Goal: Task Accomplishment & Management: Complete application form

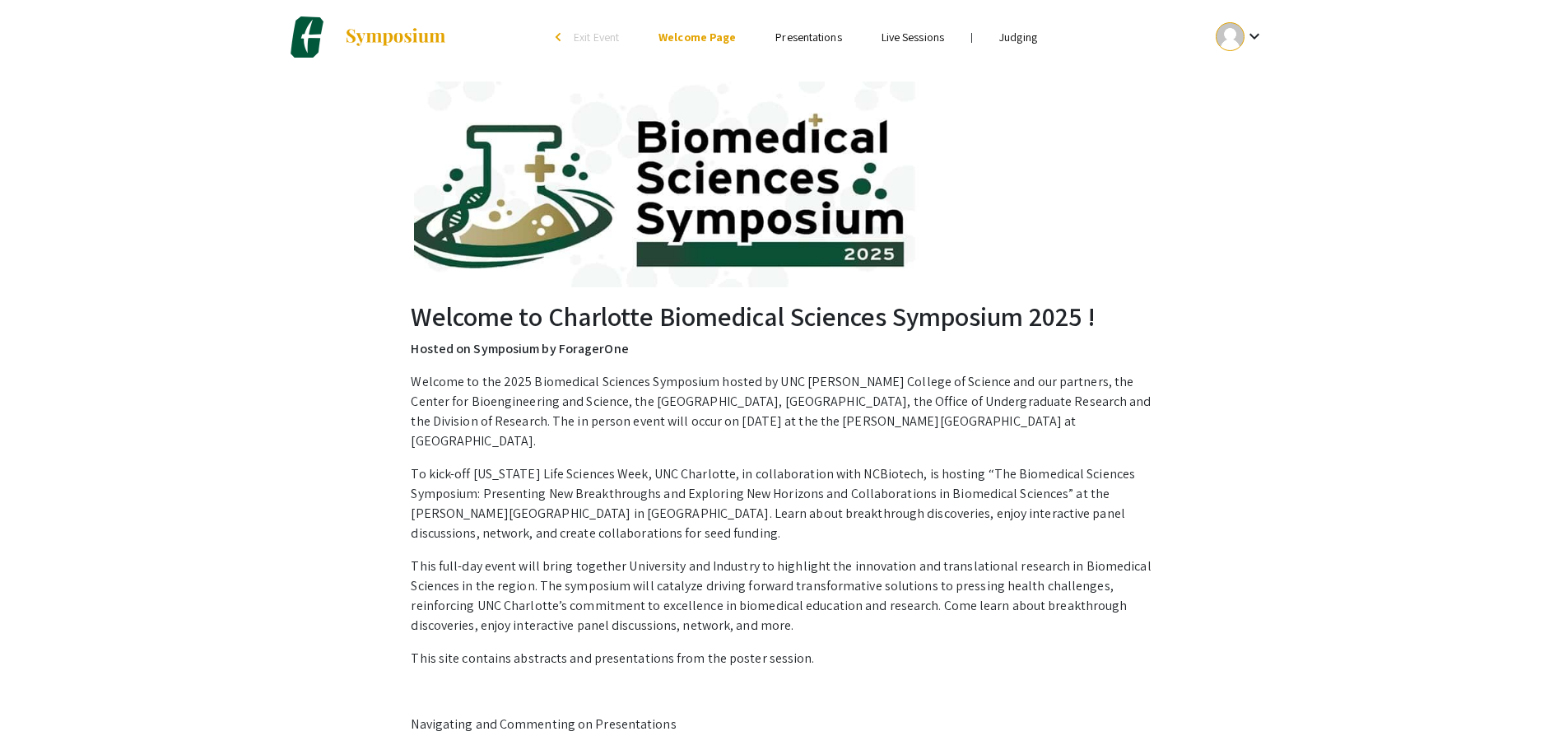
click at [1013, 37] on link "Judging" at bounding box center [1018, 37] width 38 height 15
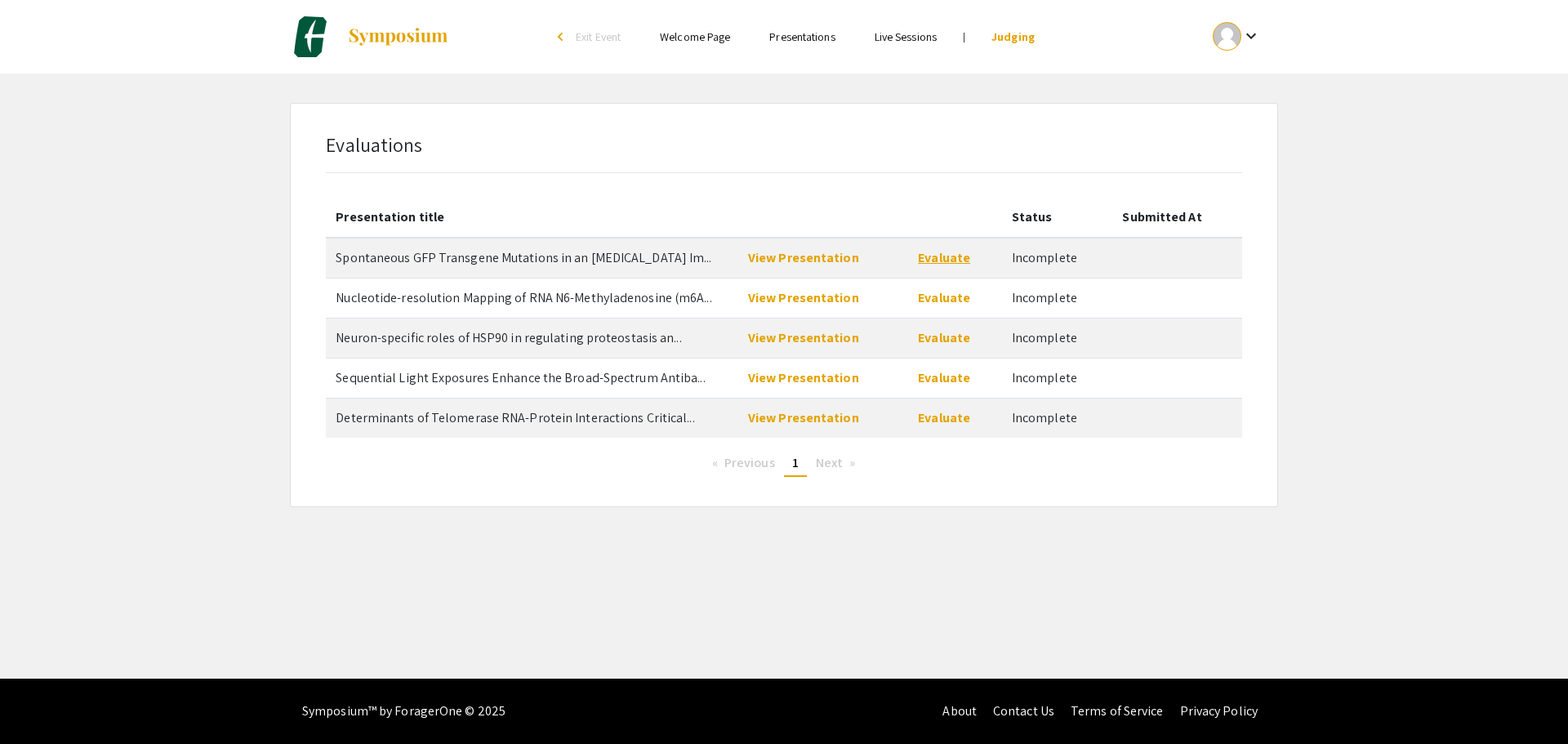
click at [929, 260] on link "Evaluate" at bounding box center [943, 257] width 52 height 17
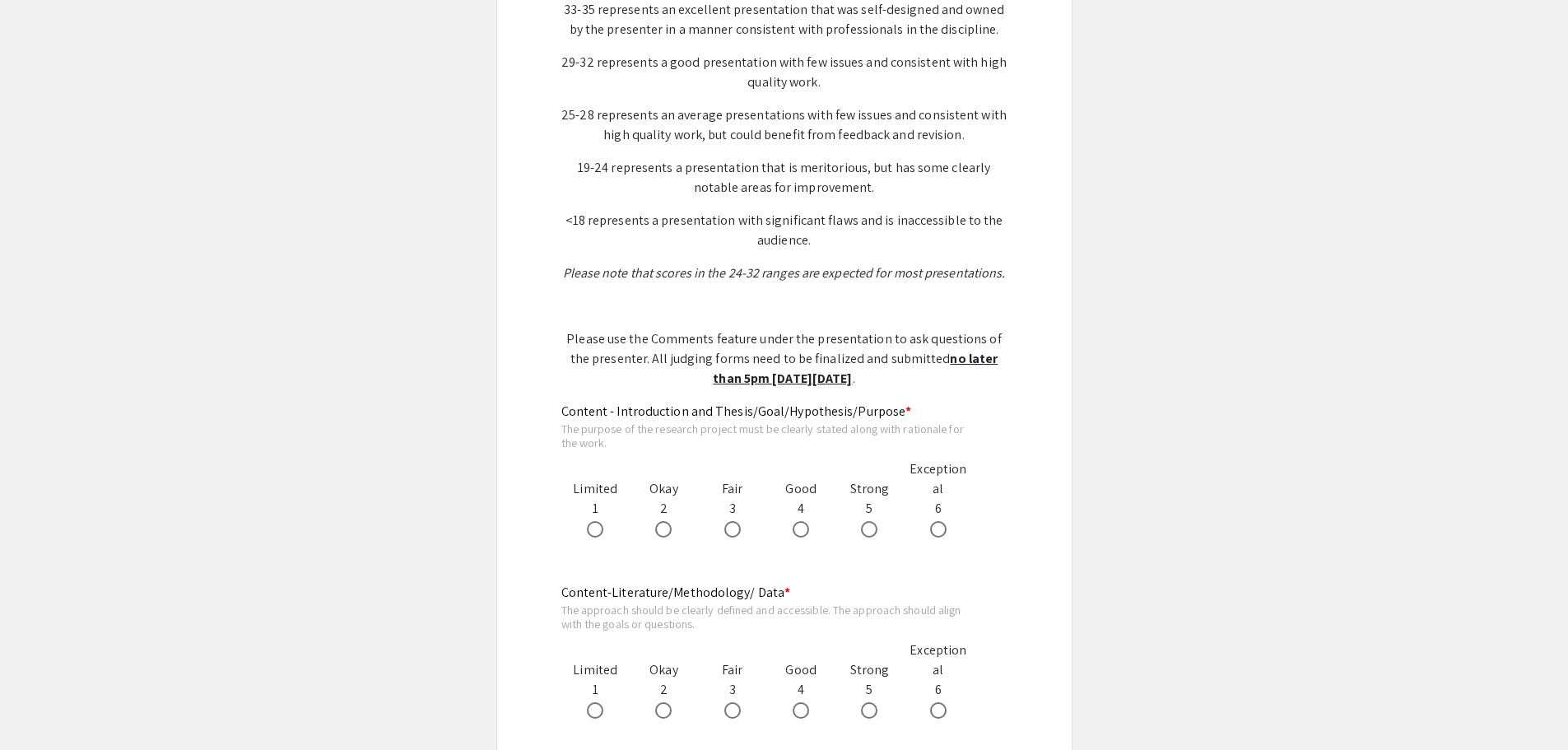
scroll to position [576, 0]
click at [781, 410] on mat-label "Content - Introduction and Thesis/Goal/Hypothesis/Purpose *" at bounding box center [736, 410] width 351 height 18
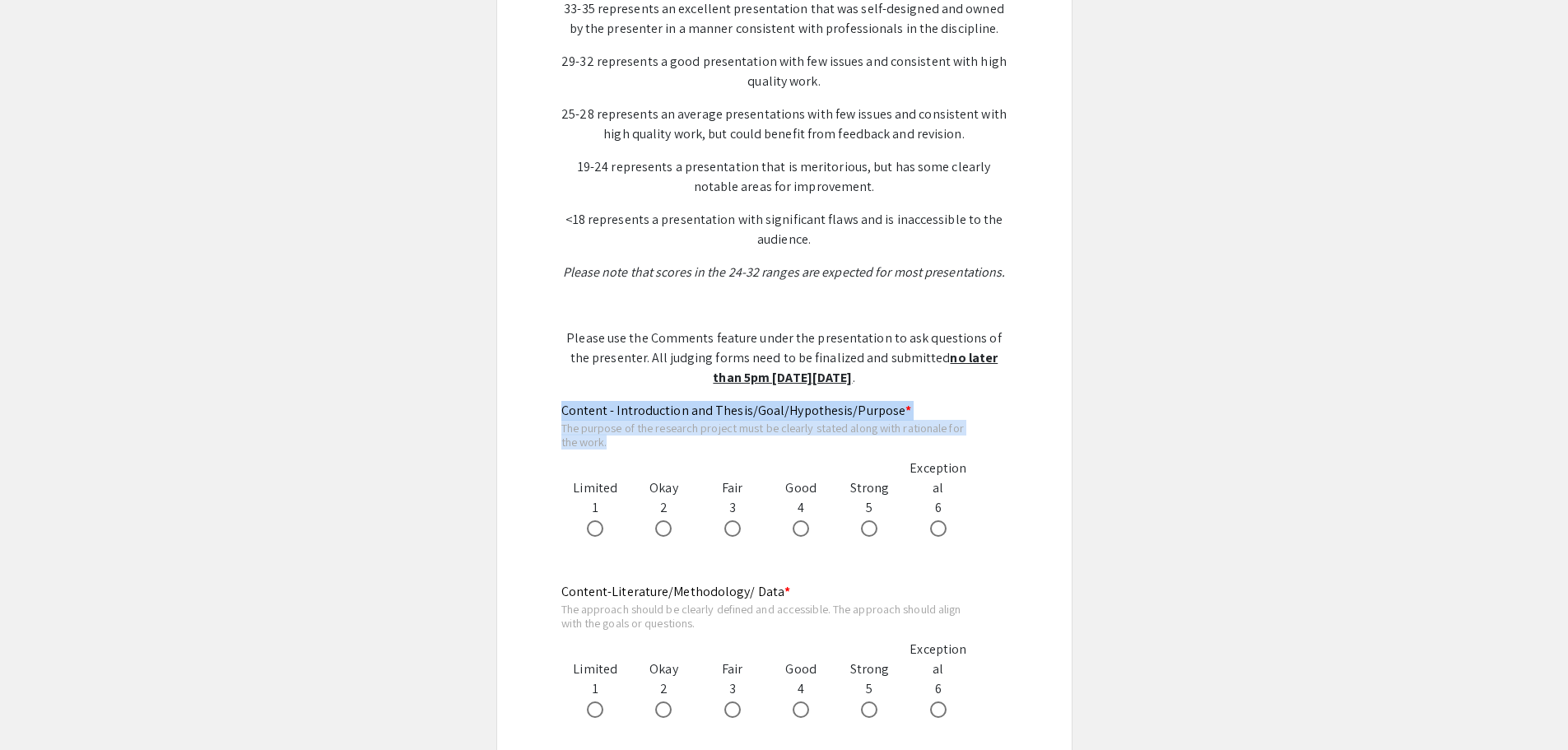
drag, startPoint x: 562, startPoint y: 407, endPoint x: 608, endPoint y: 438, distance: 55.5
click at [608, 438] on div "Content - Introduction and Thesis/Goal/Hypothesis/Purpose * The purpose of the …" at bounding box center [767, 469] width 412 height 137
copy div "Content - Introduction and Thesis/Goal/Hypothesis/Purpose * The purpose of the …"
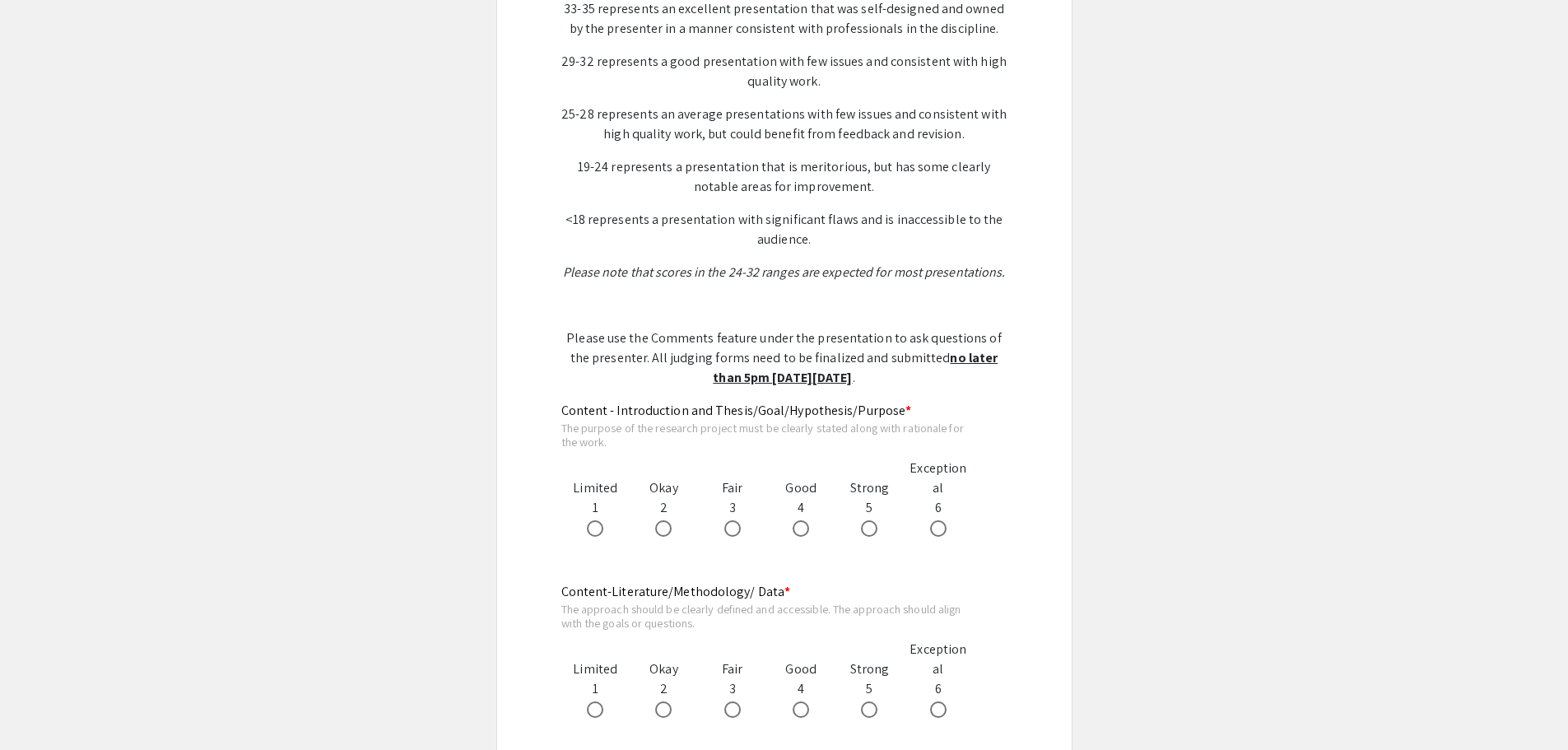
drag, startPoint x: 791, startPoint y: 613, endPoint x: 772, endPoint y: 613, distance: 19.0
click at [791, 613] on div "The approach should be clearly defined and accessible. The approach should alig…" at bounding box center [767, 616] width 412 height 29
drag, startPoint x: 562, startPoint y: 592, endPoint x: 782, endPoint y: 597, distance: 220.1
click at [782, 597] on div "Content-Literature/Methodology/ Data * The approach should be clearly defined a…" at bounding box center [767, 650] width 412 height 137
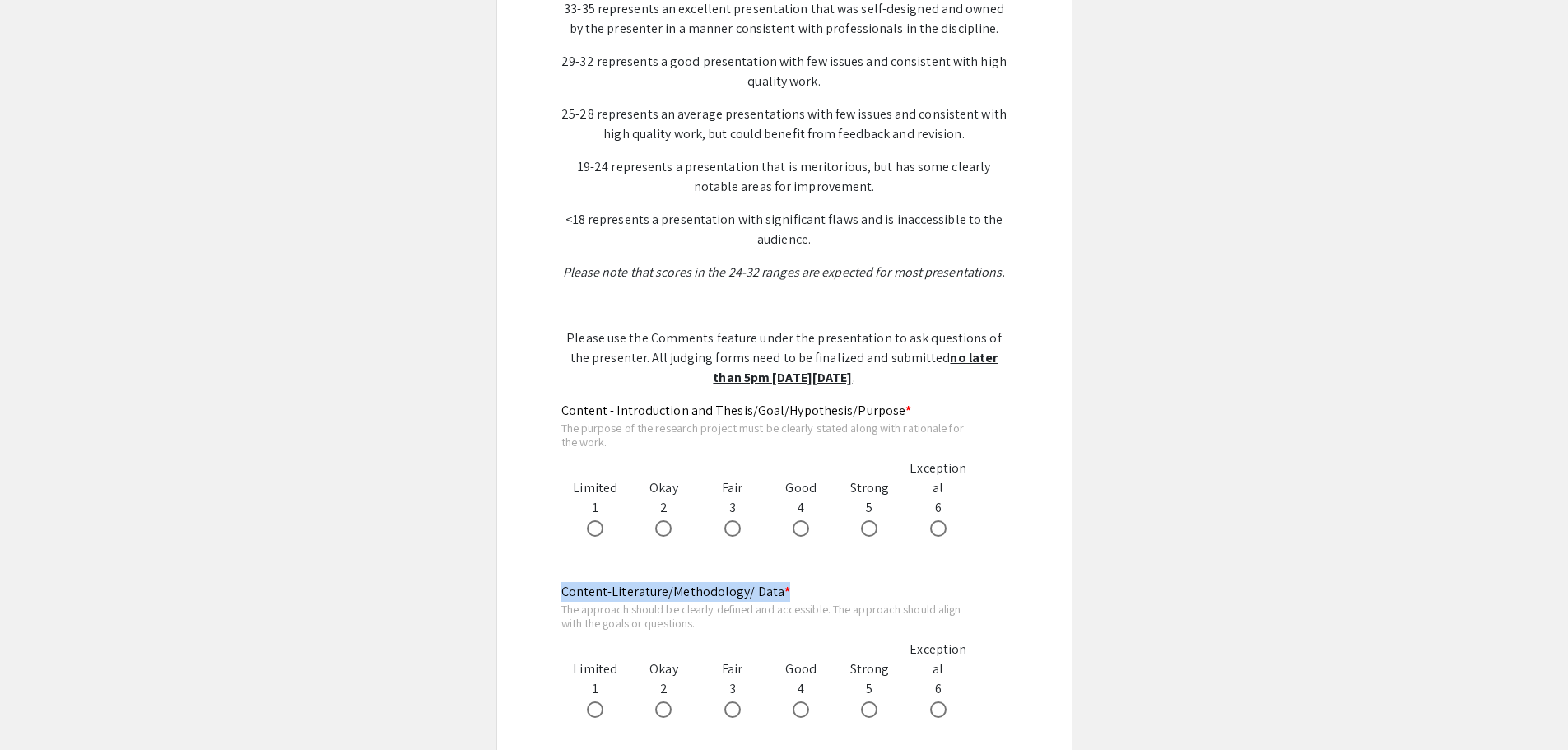
copy mat-label "Content-Literature/Methodology/ Data *"
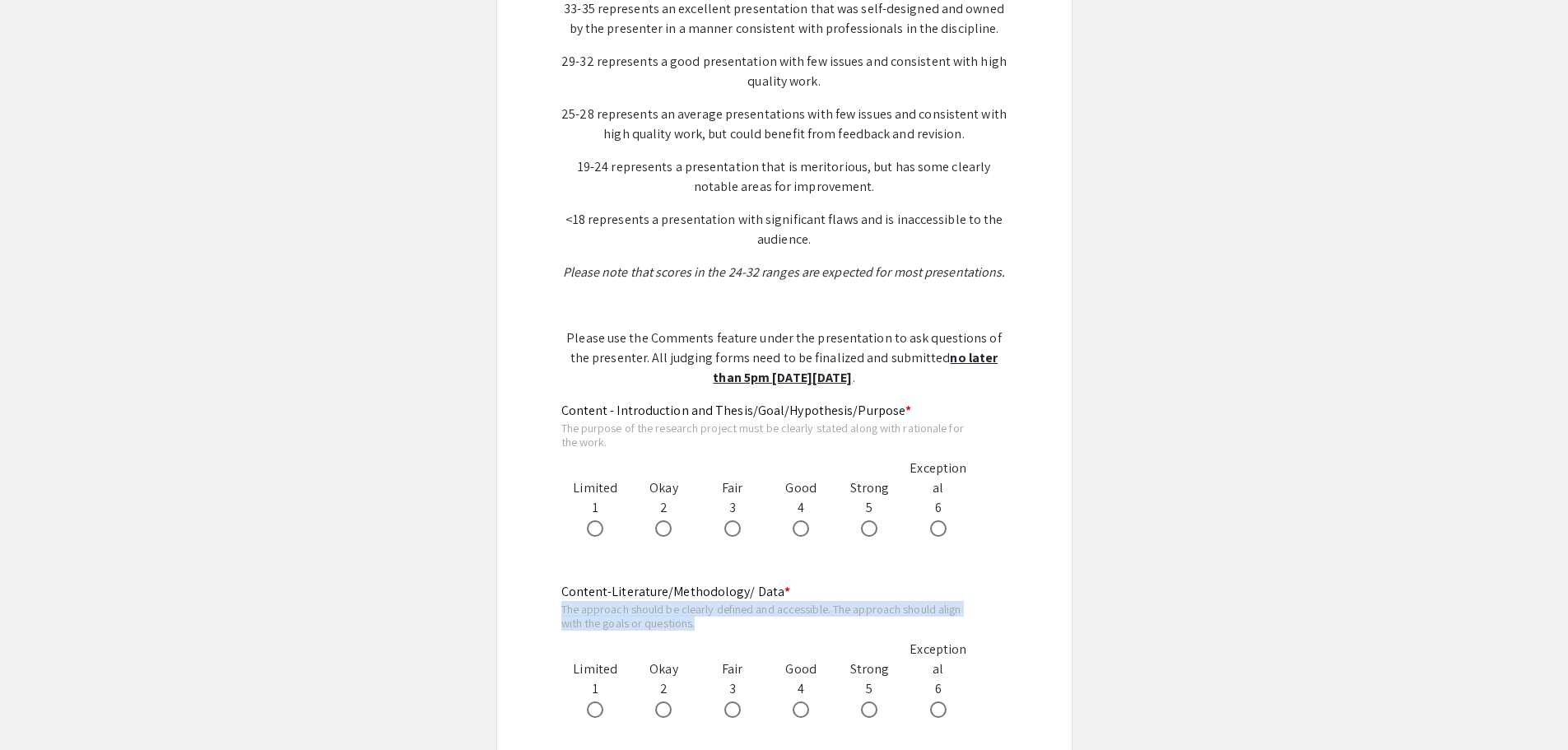
drag, startPoint x: 704, startPoint y: 624, endPoint x: 549, endPoint y: 605, distance: 156.2
copy div "The approach should be clearly defined and accessible. The approach should alig…"
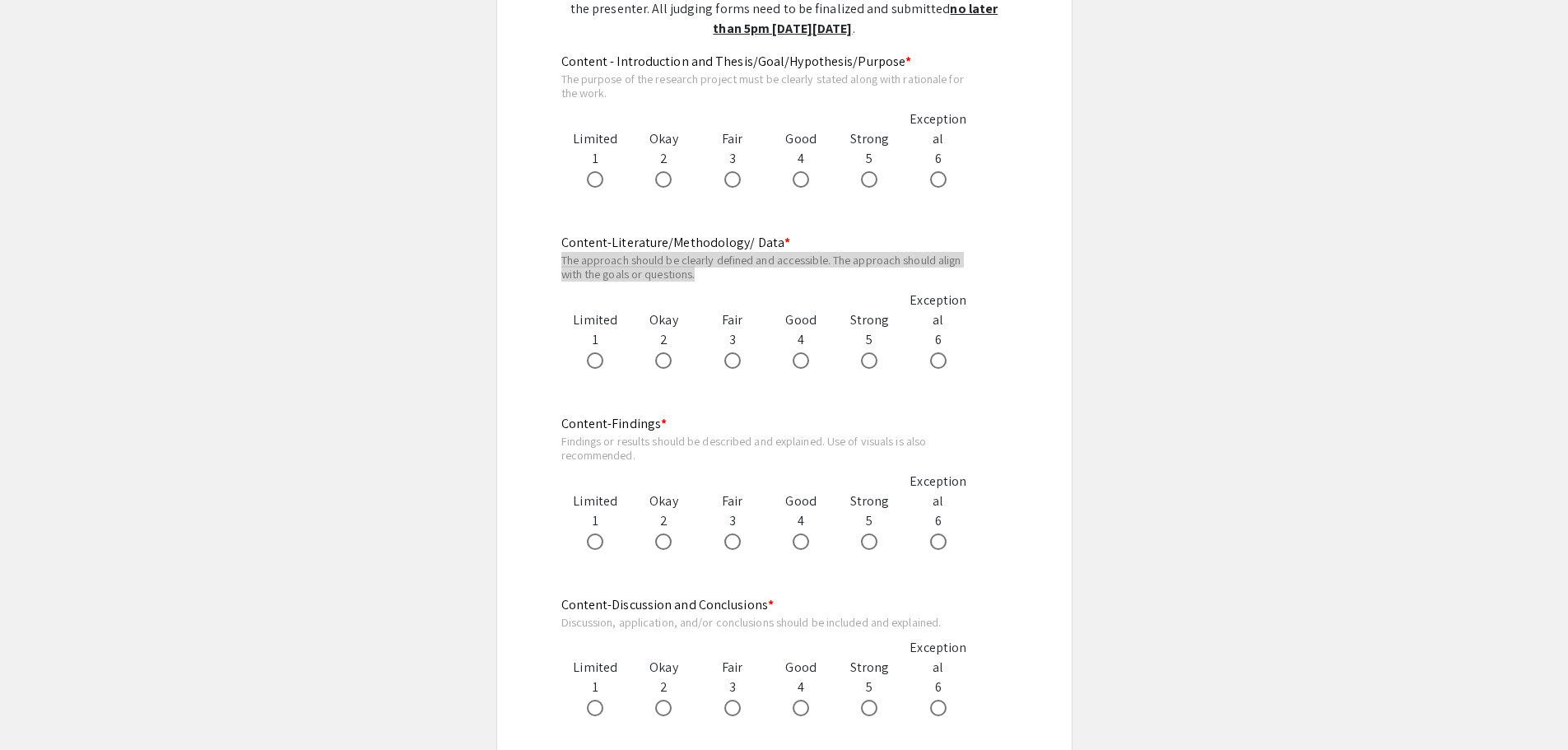
scroll to position [988, 0]
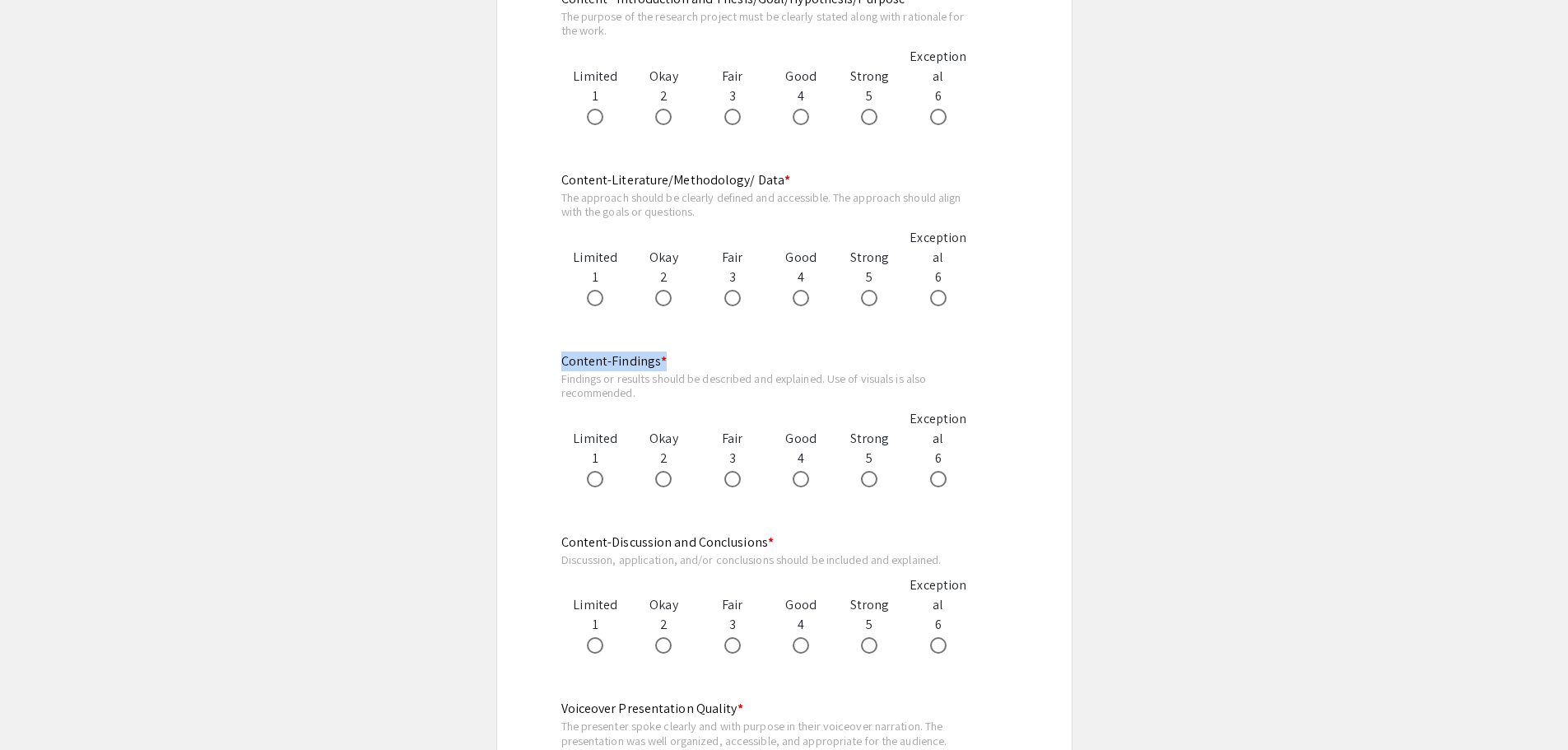
drag, startPoint x: 557, startPoint y: 361, endPoint x: 667, endPoint y: 360, distance: 110.0
click at [667, 360] on div "Biomedical Sciences Symposium Judging Form Presentation for evaluation: Spontan…" at bounding box center [784, 482] width 525 height 2574
copy mat-label "Content-Findings *"
drag, startPoint x: 637, startPoint y: 390, endPoint x: 535, endPoint y: 383, distance: 102.2
click at [535, 383] on div "Biomedical Sciences Symposium Judging Form Presentation for evaluation: Spontan…" at bounding box center [784, 482] width 525 height 2574
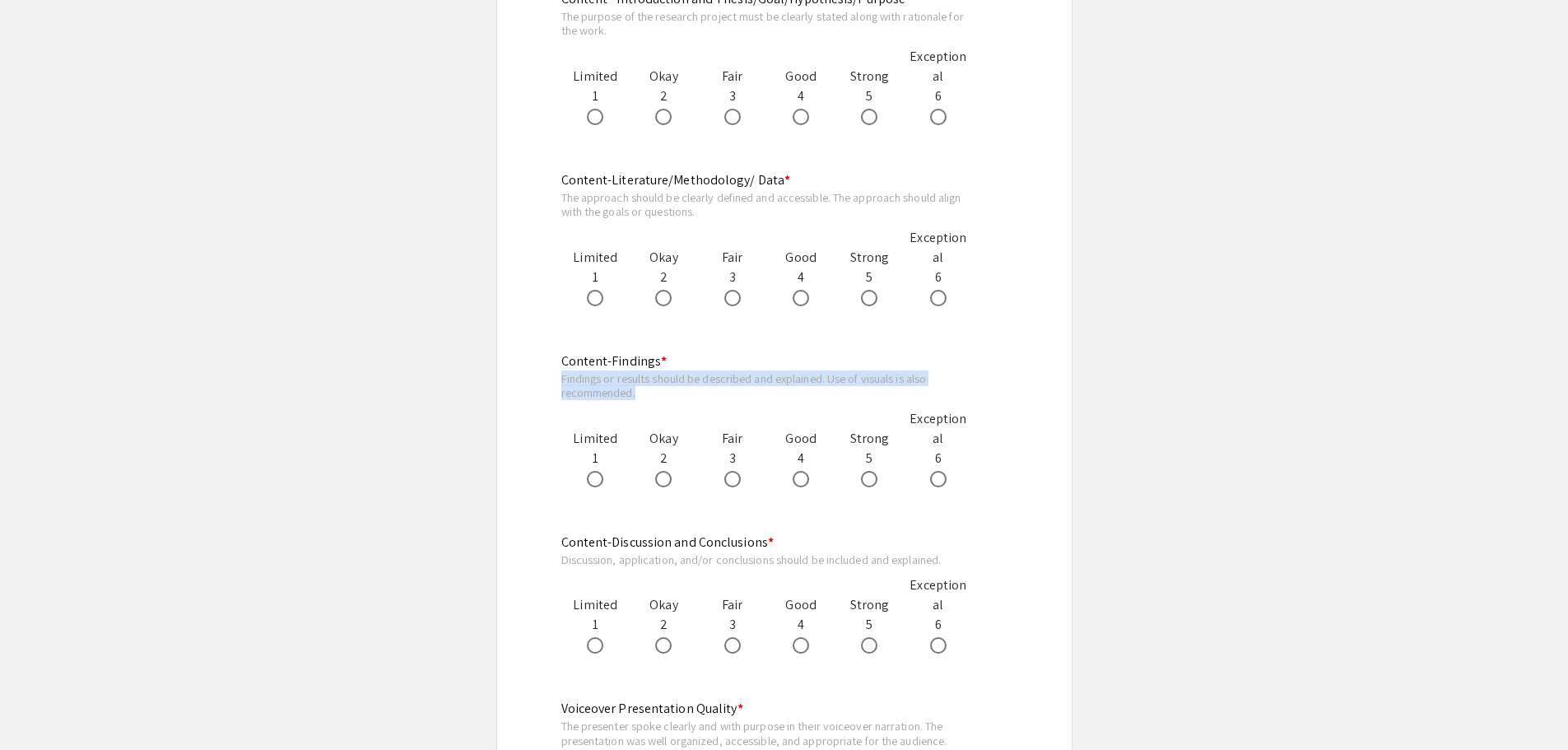
copy div "Findings or results should be described and explained. Use of visuals is also r…"
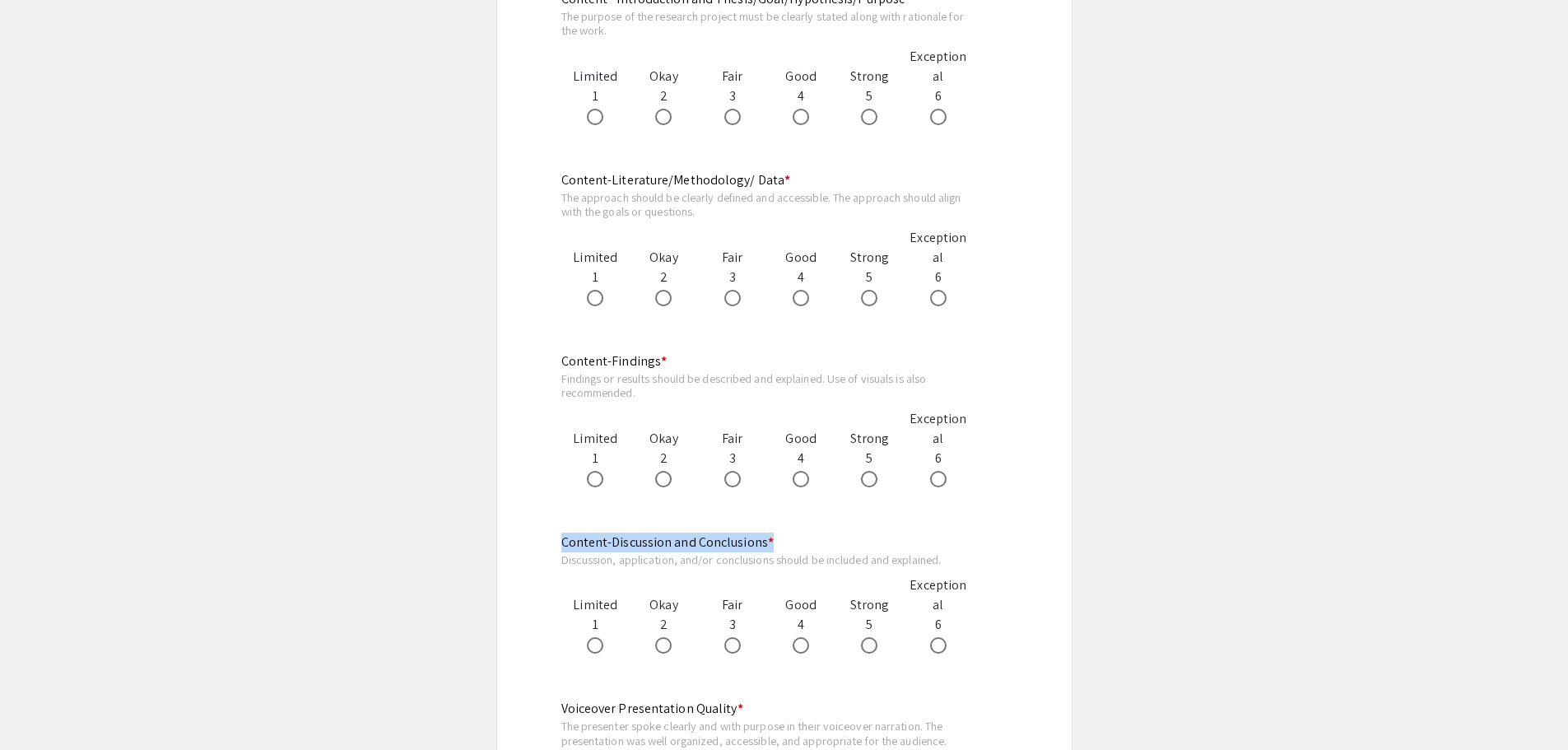
drag, startPoint x: 562, startPoint y: 542, endPoint x: 788, endPoint y: 547, distance: 226.1
click at [788, 547] on div "Content-Discussion and Conclusions * Discussion, application, and/or conclusion…" at bounding box center [767, 594] width 412 height 122
copy mat-label "Content-Discussion and Conclusions *"
drag, startPoint x: 561, startPoint y: 559, endPoint x: 949, endPoint y: 559, distance: 388.0
click at [949, 559] on div "Discussion, application, and/or conclusions should be included and explained." at bounding box center [767, 559] width 412 height 15
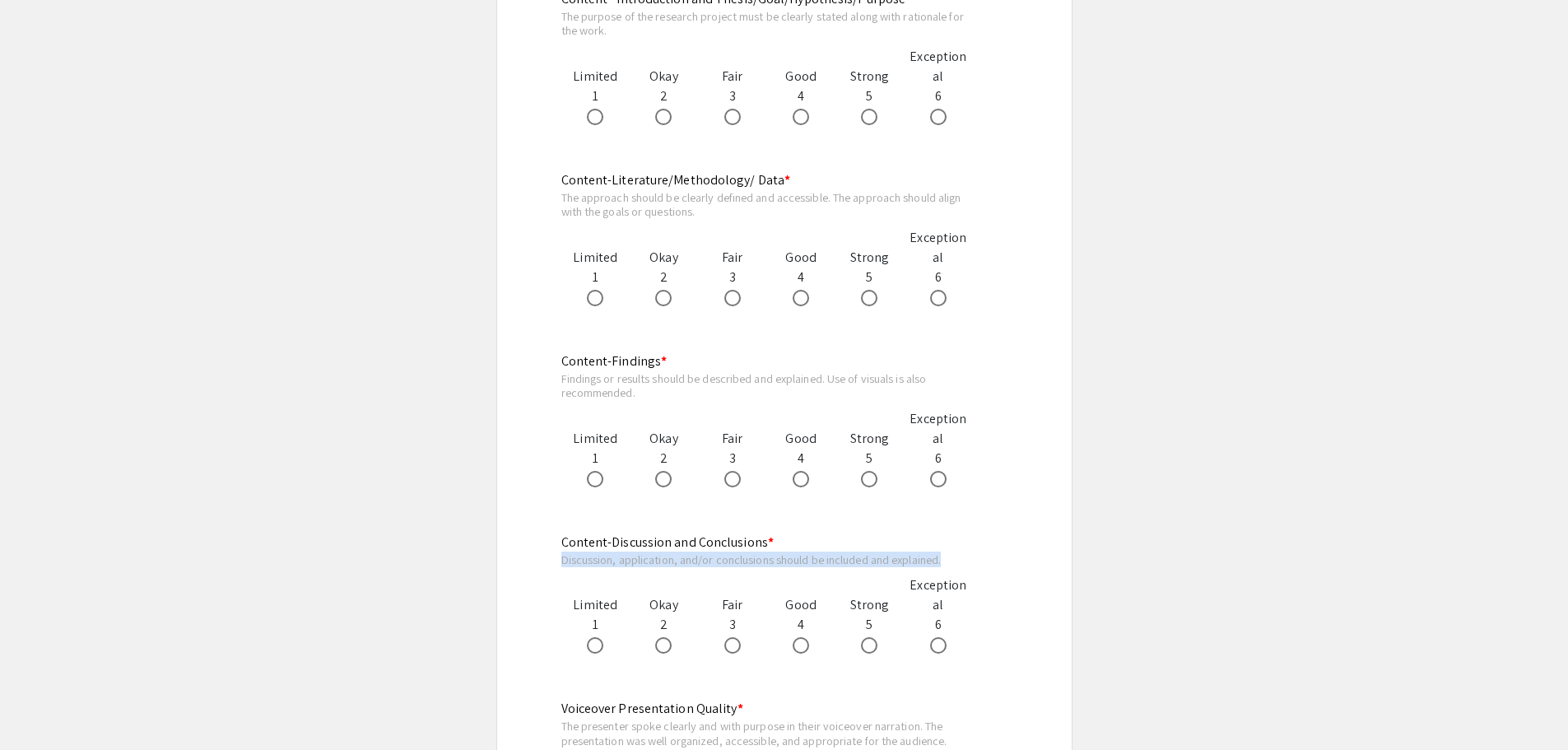
copy div "Discussion, application, and/or conclusions should be included and explained."
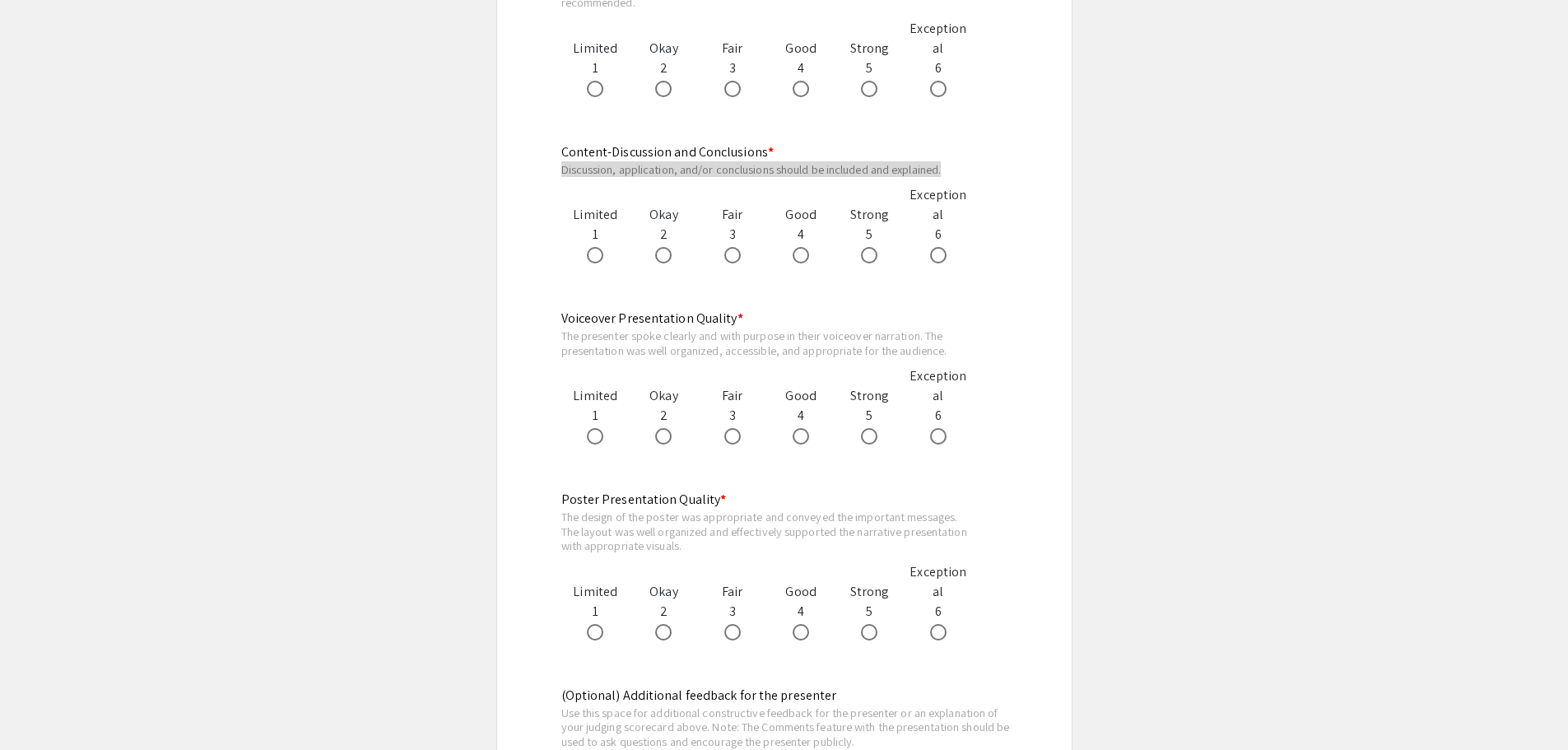
scroll to position [1399, 0]
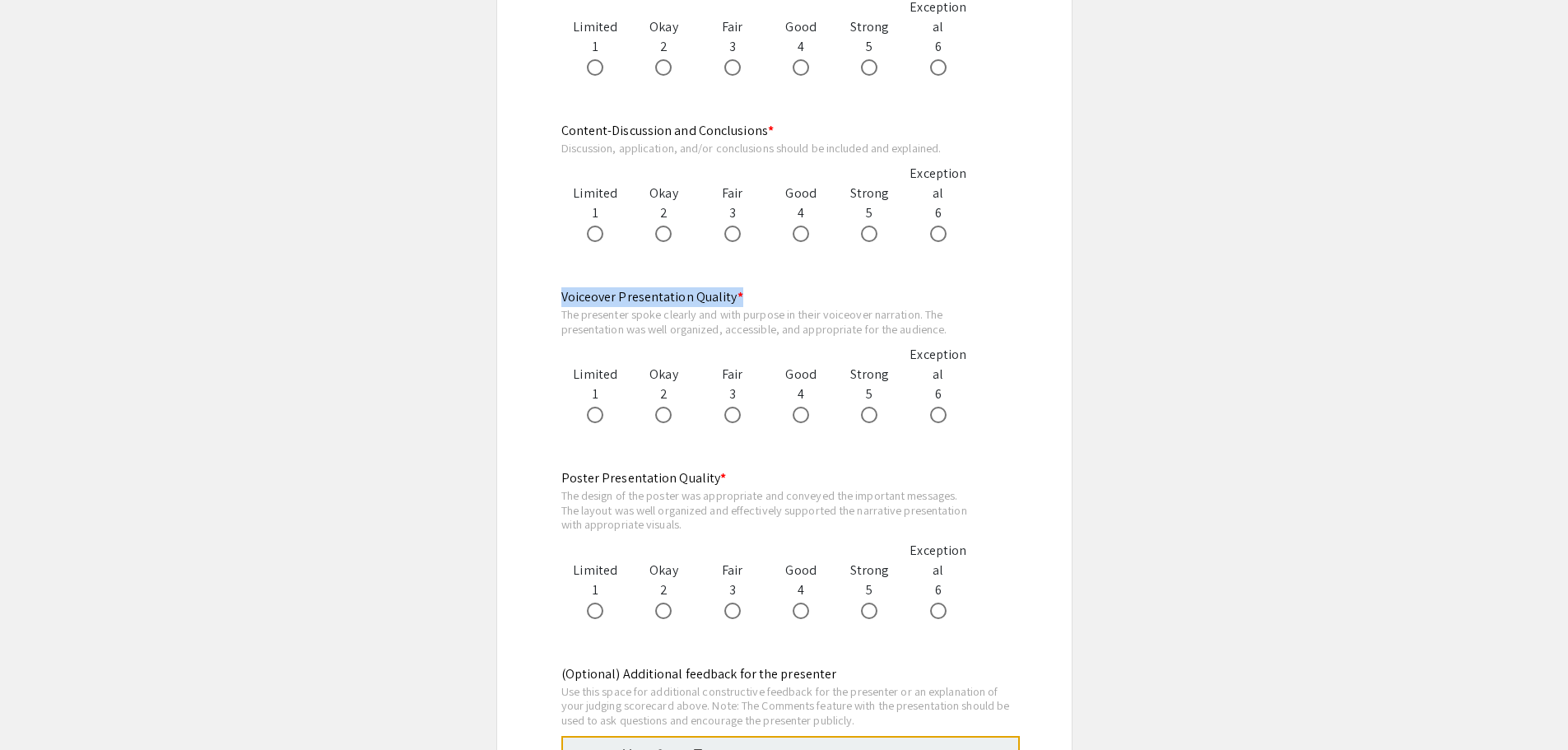
drag, startPoint x: 560, startPoint y: 300, endPoint x: 783, endPoint y: 301, distance: 223.0
click at [783, 301] on div "Biomedical Sciences Symposium Judging Form Presentation for evaluation: Spontan…" at bounding box center [784, 70] width 525 height 2574
copy mat-label "Voiceover Presentation Quality *"
drag, startPoint x: 589, startPoint y: 333, endPoint x: 556, endPoint y: 317, distance: 36.7
click at [589, 333] on div "The presenter spoke clearly and with purpose in their voiceover narration. The …" at bounding box center [767, 321] width 412 height 29
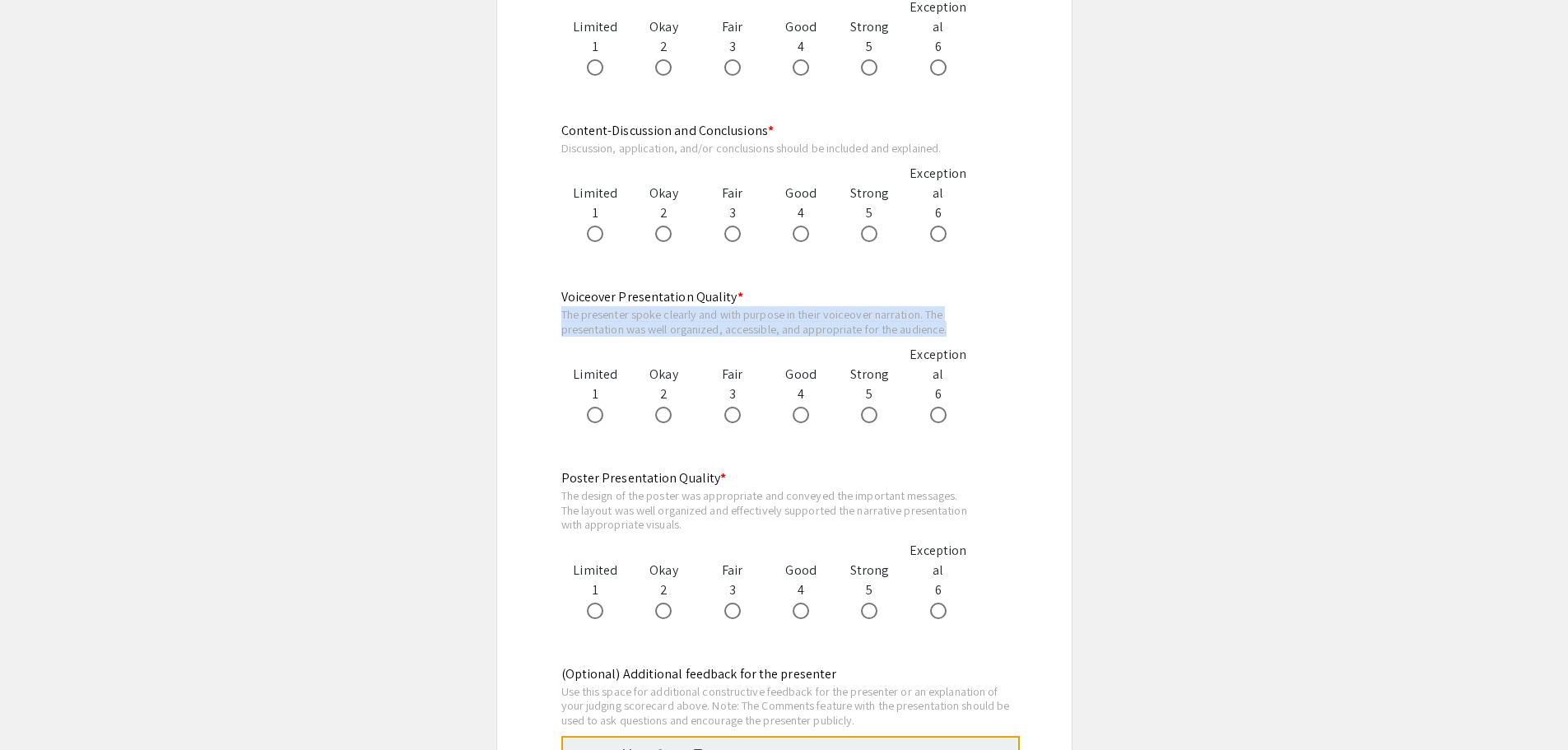
drag, startPoint x: 558, startPoint y: 311, endPoint x: 957, endPoint y: 326, distance: 399.3
click at [957, 326] on div "Biomedical Sciences Symposium Judging Form Presentation for evaluation: Spontan…" at bounding box center [784, 70] width 525 height 2574
copy div "The presenter spoke clearly and with purpose in their voiceover narration. The …"
drag, startPoint x: 586, startPoint y: 479, endPoint x: 574, endPoint y: 476, distance: 12.4
click at [586, 479] on mat-label "Poster Presentation Quality *" at bounding box center [644, 477] width 166 height 18
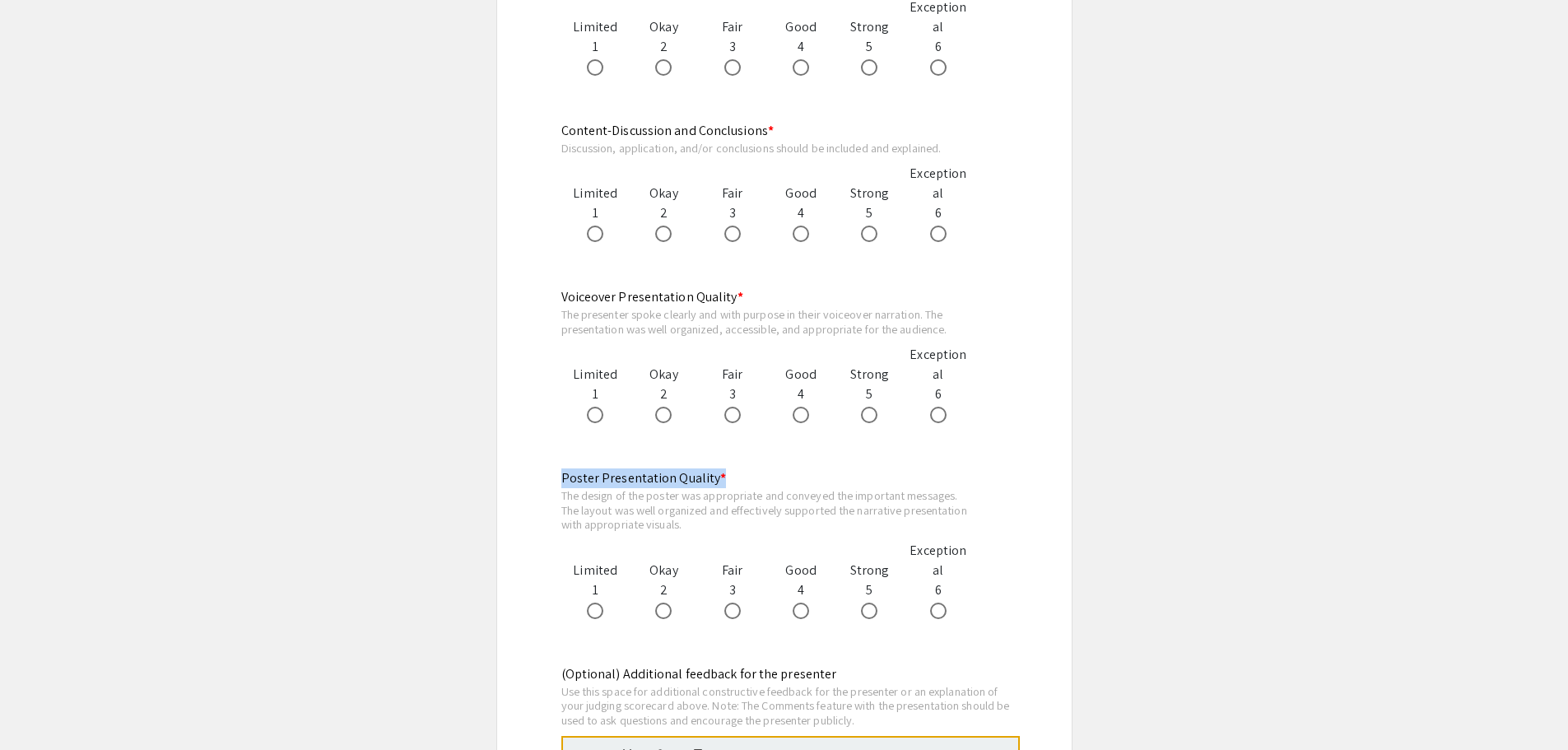
drag, startPoint x: 560, startPoint y: 473, endPoint x: 741, endPoint y: 474, distance: 181.0
click at [741, 474] on div "Biomedical Sciences Symposium Judging Form Presentation for evaluation: Spontan…" at bounding box center [784, 70] width 525 height 2574
copy mat-label "Poster Presentation Quality *"
drag, startPoint x: 673, startPoint y: 527, endPoint x: 689, endPoint y: 527, distance: 16.0
click at [676, 527] on div "The design of the poster was appropriate and conveyed the important messages. T…" at bounding box center [767, 510] width 412 height 43
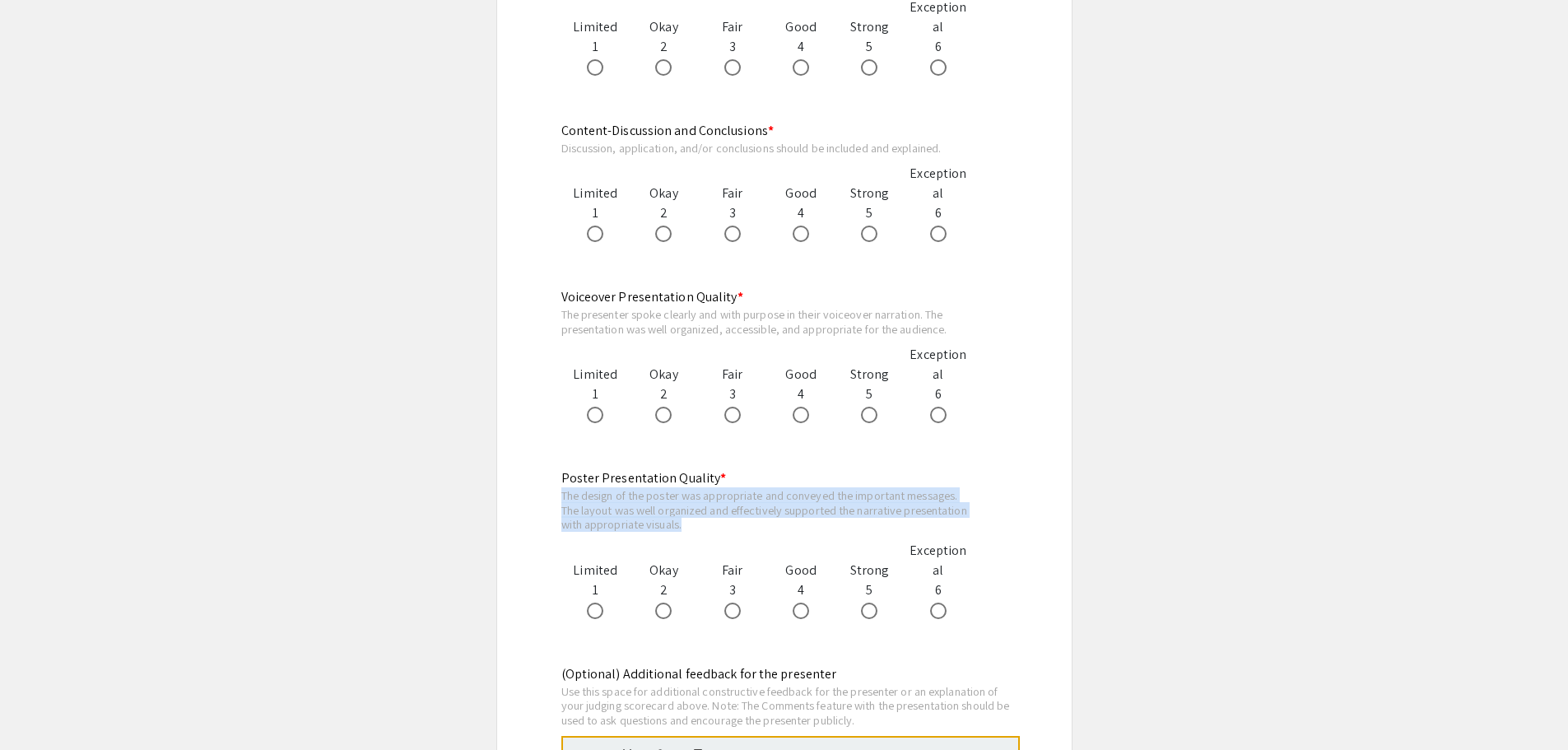
drag, startPoint x: 690, startPoint y: 527, endPoint x: 557, endPoint y: 493, distance: 137.3
click at [557, 493] on div "Biomedical Sciences Symposium Judging Form Presentation for evaluation: Spontan…" at bounding box center [784, 70] width 525 height 2574
drag, startPoint x: 202, startPoint y: 164, endPoint x: 382, endPoint y: 228, distance: 191.0
click at [202, 164] on app-evaluation-submission "arrow_back_ios Back to Judging Page Biomedical Sciences Symposium Judging Form …" at bounding box center [784, 61] width 1568 height 2642
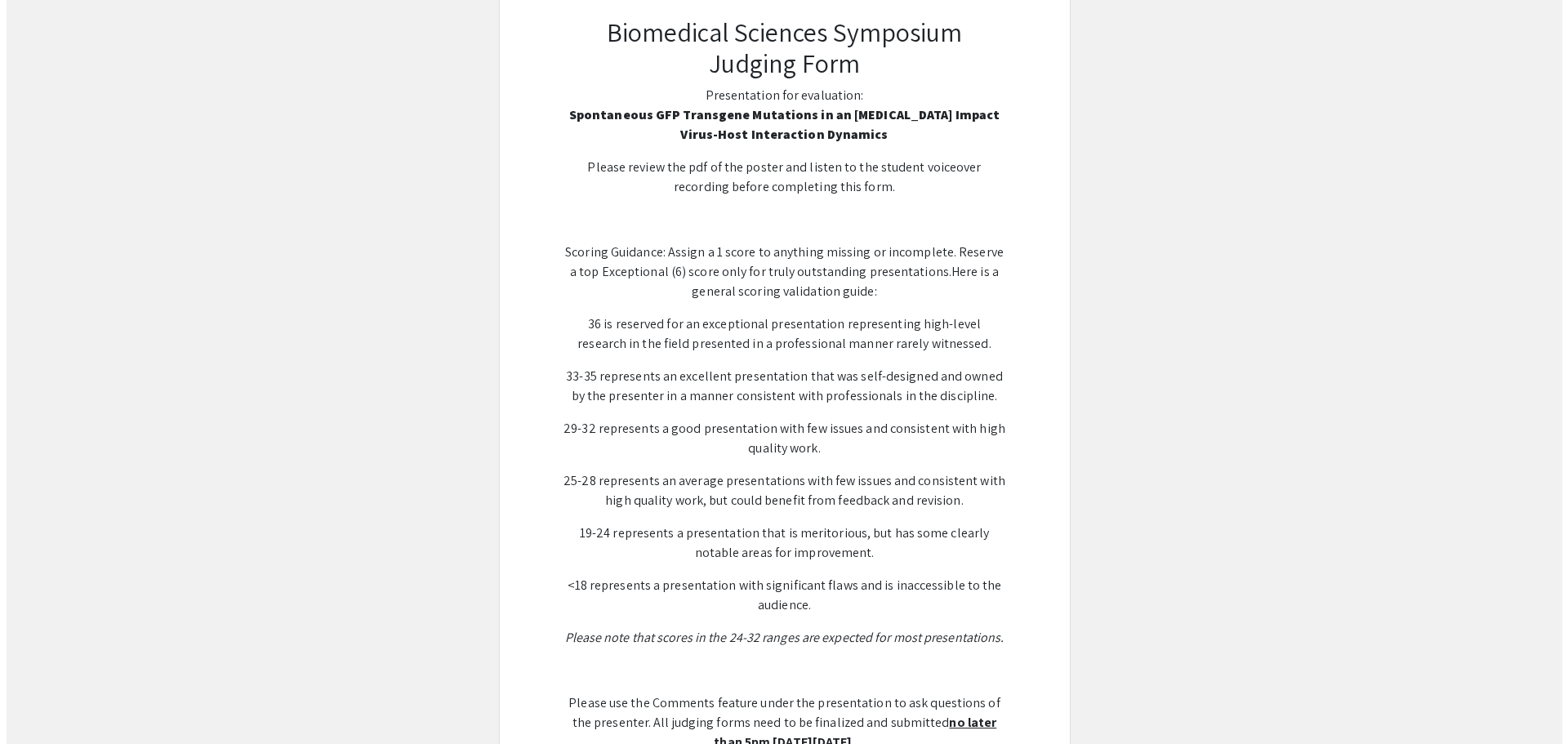
scroll to position [0, 0]
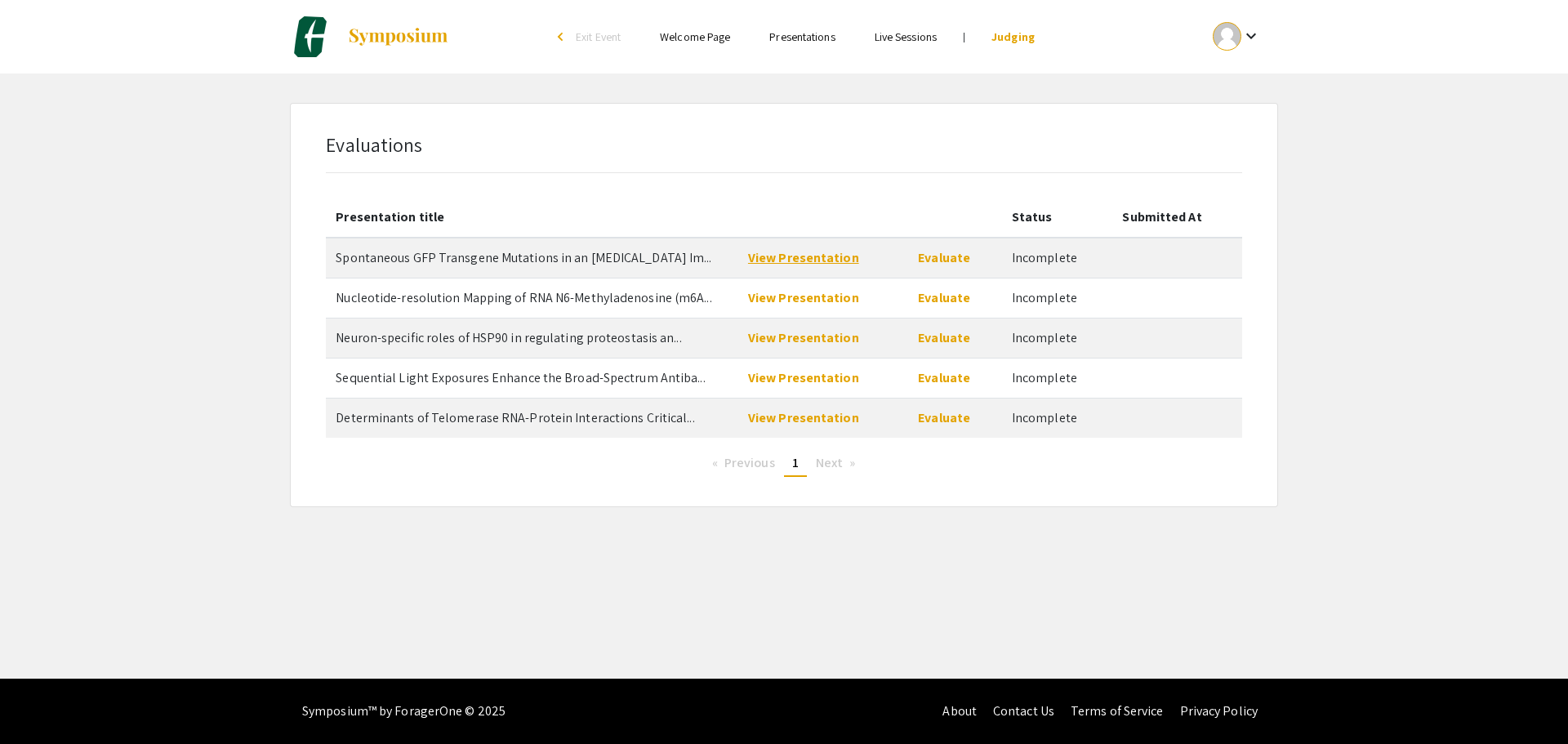
click at [817, 257] on link "View Presentation" at bounding box center [803, 257] width 111 height 17
drag, startPoint x: 338, startPoint y: 256, endPoint x: 698, endPoint y: 253, distance: 360.0
click at [698, 253] on td "Spontaneous GFP Transgene Mutations in an Oncolytic Virus Im..." at bounding box center [531, 258] width 412 height 40
click at [429, 296] on span "Nucleotide-resolution Mapping of RNA N6-Methyladenosine (m6A..." at bounding box center [523, 297] width 375 height 17
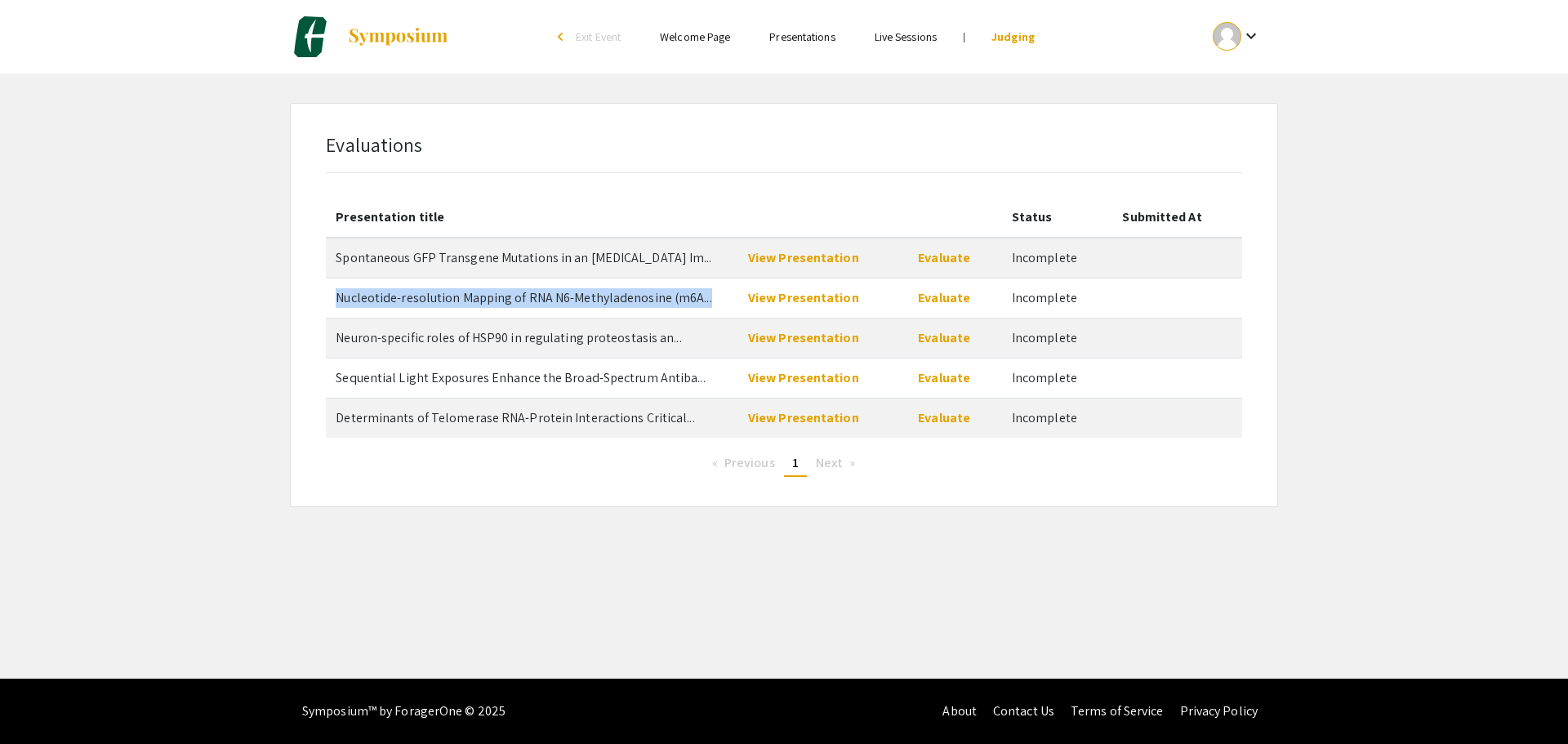
drag, startPoint x: 338, startPoint y: 297, endPoint x: 724, endPoint y: 297, distance: 386.0
click at [724, 297] on td "Nucleotide-resolution Mapping of RNA N6-Methyladenosine (m6A..." at bounding box center [531, 298] width 412 height 40
drag, startPoint x: 411, startPoint y: 323, endPoint x: 373, endPoint y: 337, distance: 40.5
click at [411, 323] on td "Neuron-specific roles of HSP90 in regulating proteostasis an..." at bounding box center [531, 338] width 412 height 40
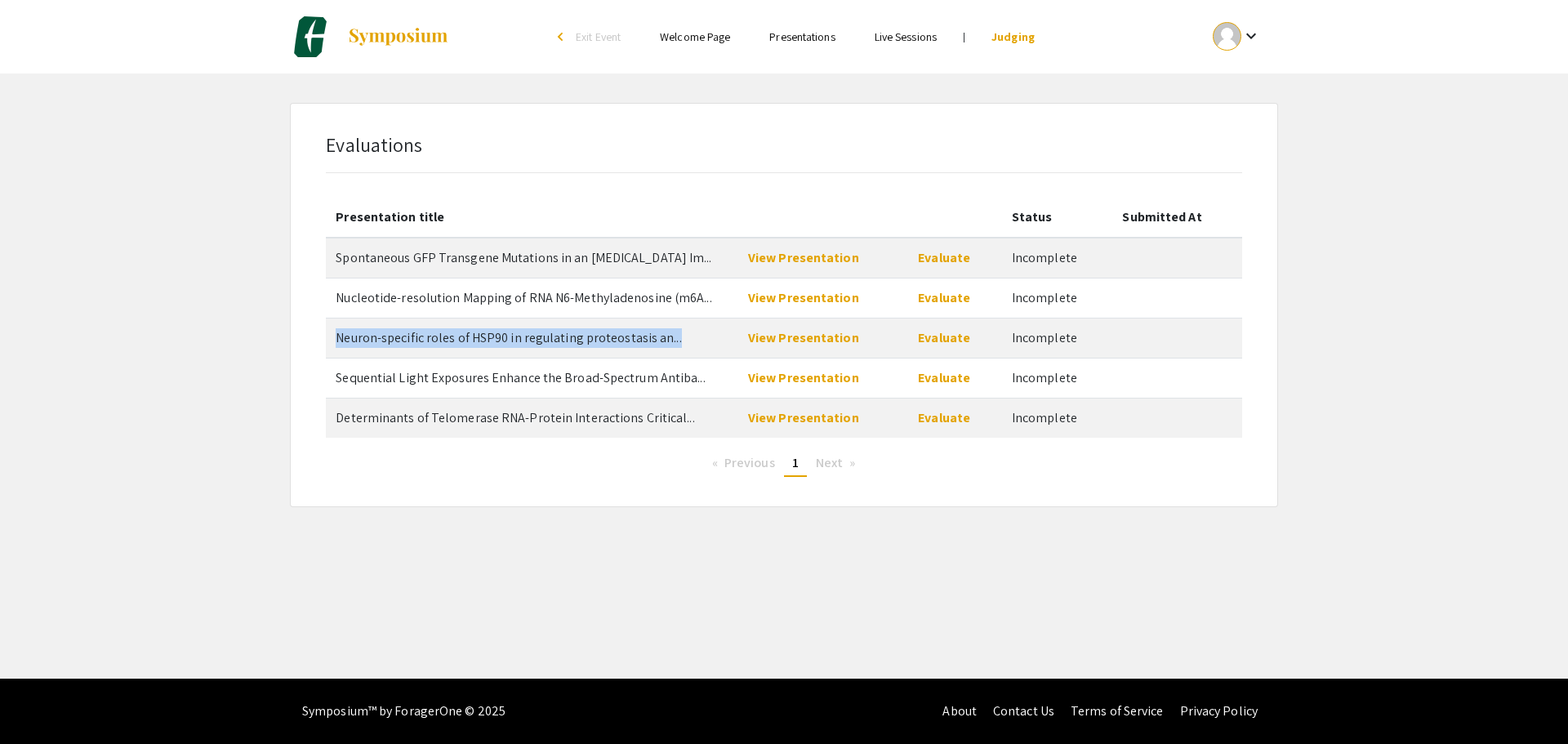
drag, startPoint x: 338, startPoint y: 337, endPoint x: 737, endPoint y: 345, distance: 399.1
click at [737, 345] on td "Neuron-specific roles of HSP90 in regulating proteostasis an..." at bounding box center [531, 338] width 412 height 40
drag, startPoint x: 389, startPoint y: 382, endPoint x: 347, endPoint y: 384, distance: 42.0
click at [389, 382] on span "Sequential Light Exposures Enhance the Broad-Spectrum Antiba..." at bounding box center [520, 377] width 369 height 17
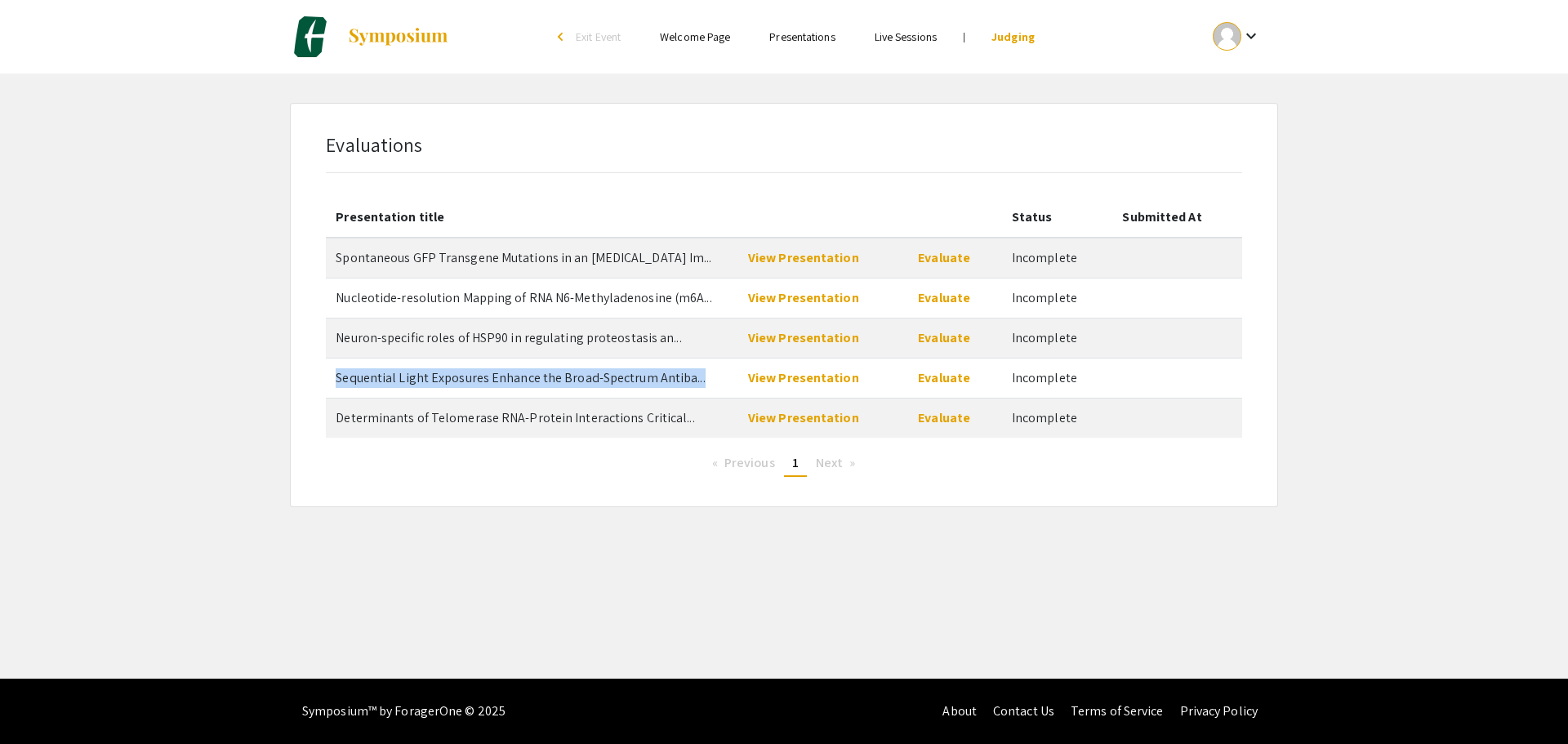
drag, startPoint x: 337, startPoint y: 376, endPoint x: 724, endPoint y: 367, distance: 387.1
click at [724, 367] on td "Sequential Light Exposures Enhance the Broad-Spectrum Antiba..." at bounding box center [531, 378] width 412 height 40
click at [448, 412] on span "Determinants of Telomerase RNA-Protein Interactions Critical..." at bounding box center [515, 417] width 359 height 17
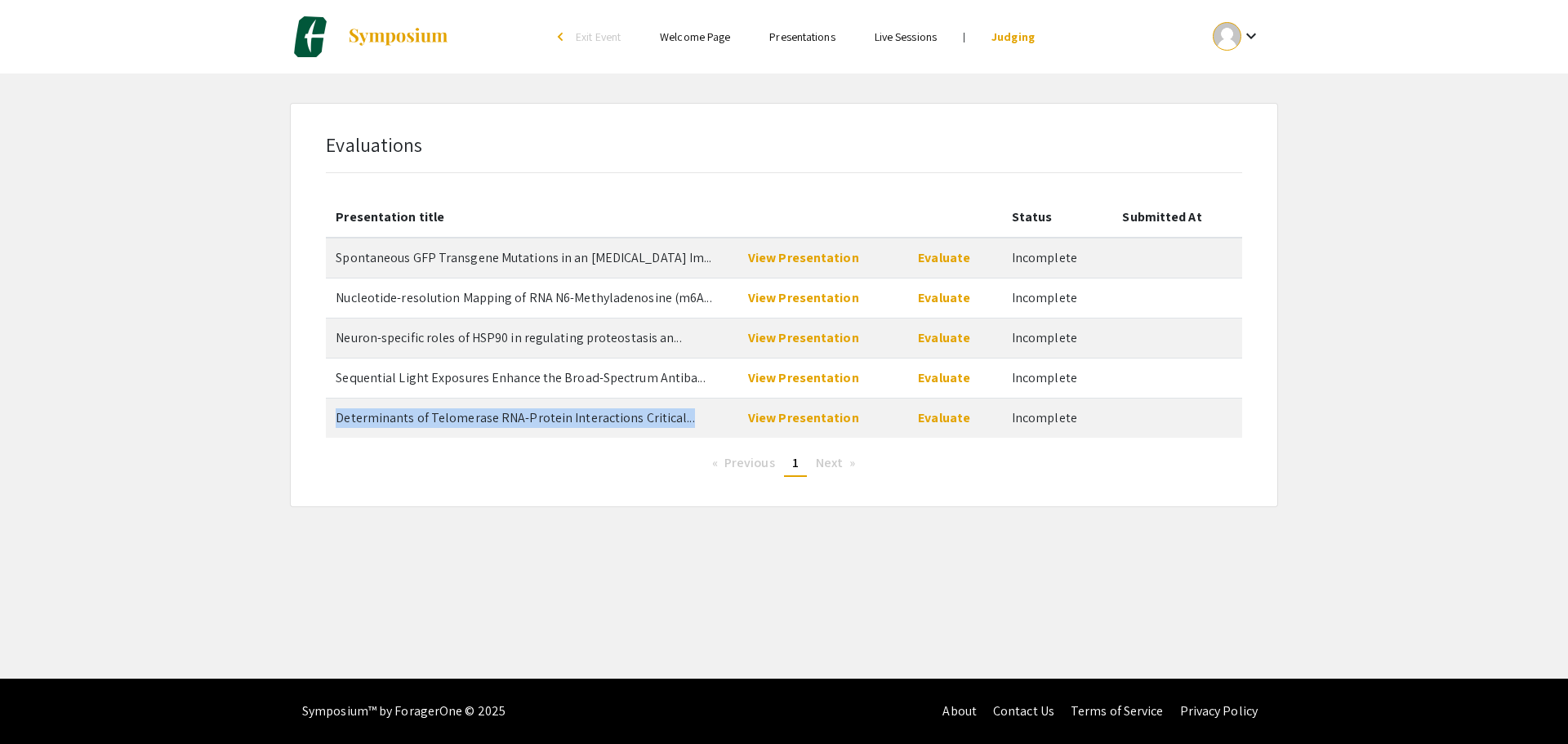
drag, startPoint x: 337, startPoint y: 416, endPoint x: 730, endPoint y: 420, distance: 393.0
click at [730, 420] on td "Determinants of Telomerase RNA-Protein Interactions Critical..." at bounding box center [531, 417] width 412 height 40
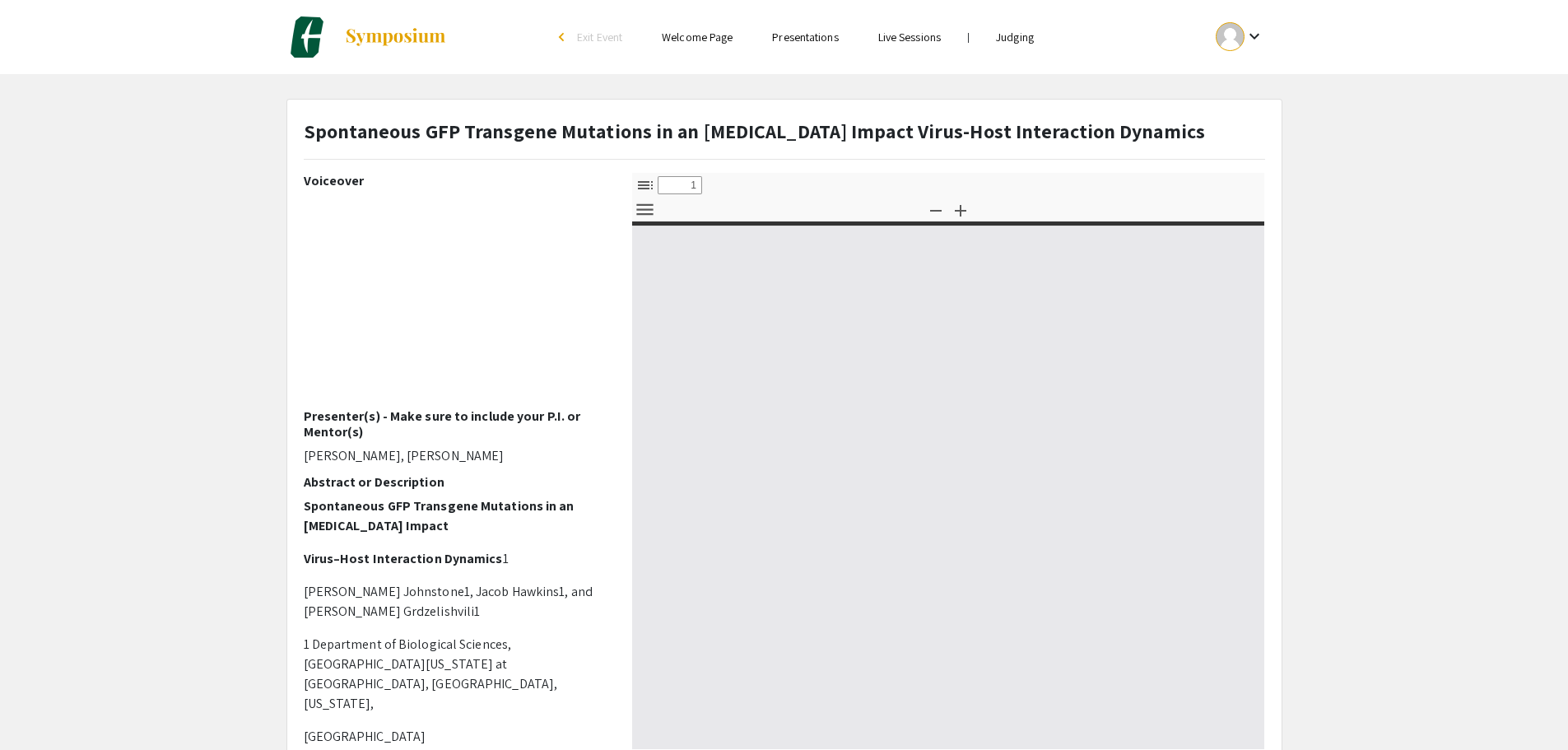
select select "custom"
type input "0"
select select "auto"
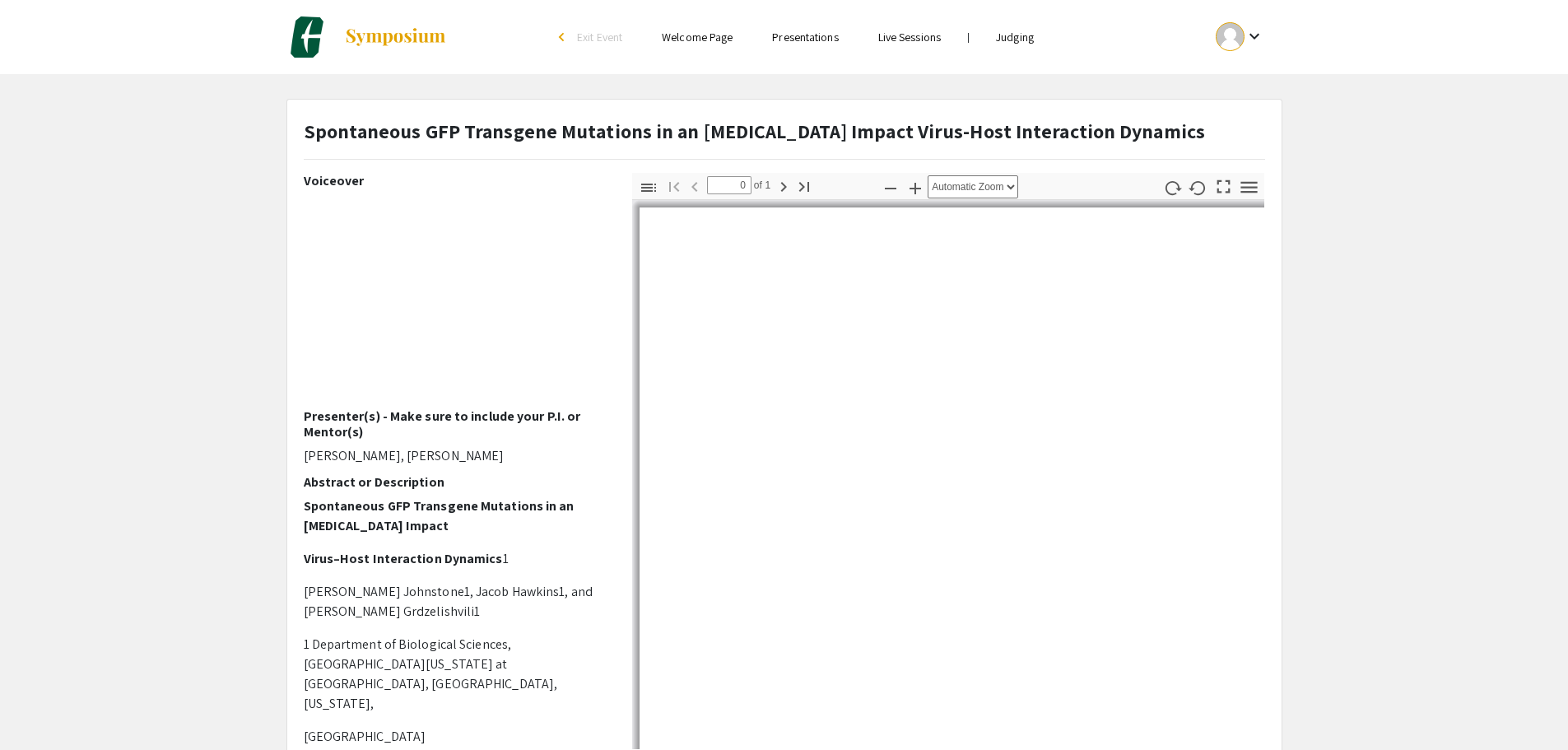
type input "1"
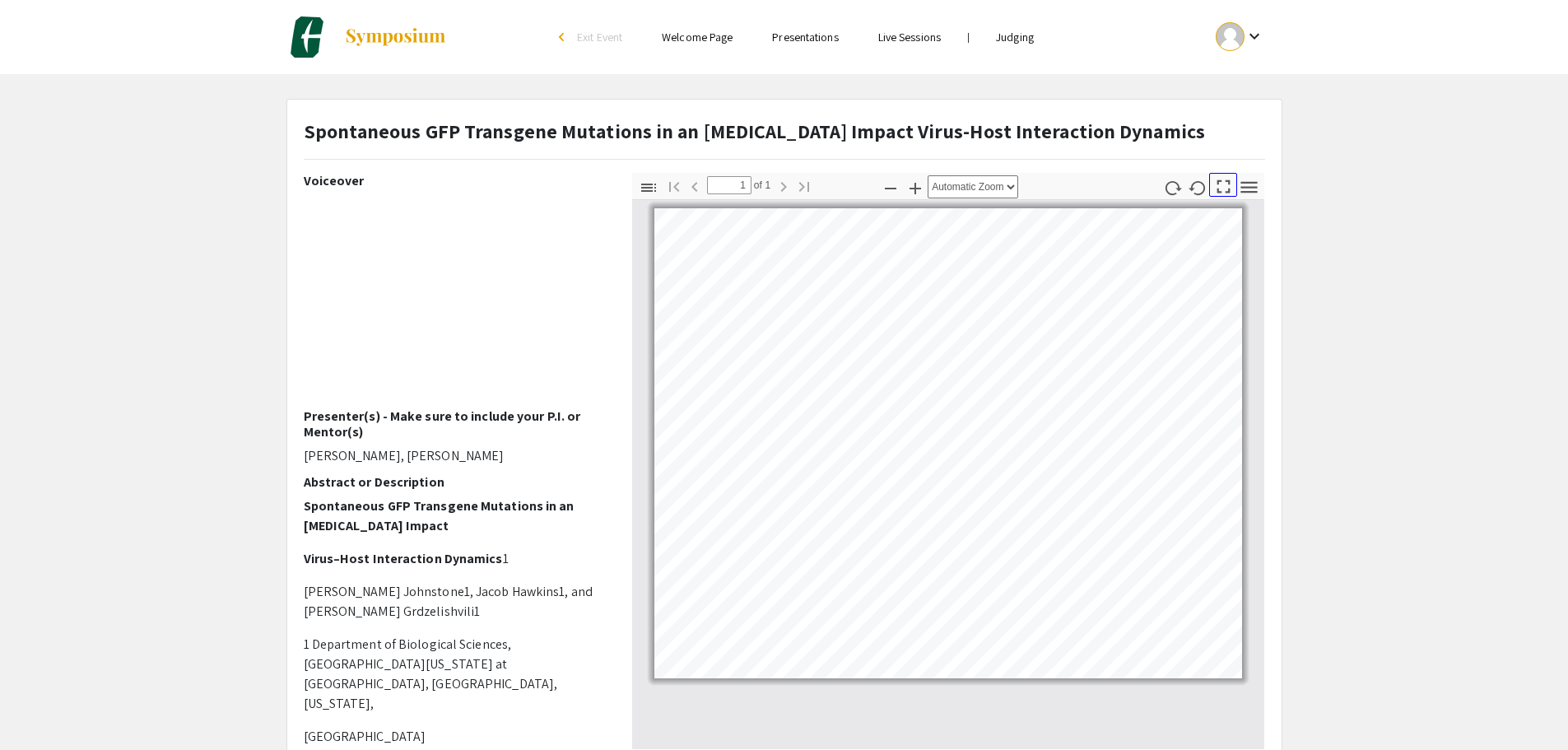
click at [1224, 184] on icon "button" at bounding box center [1224, 187] width 22 height 22
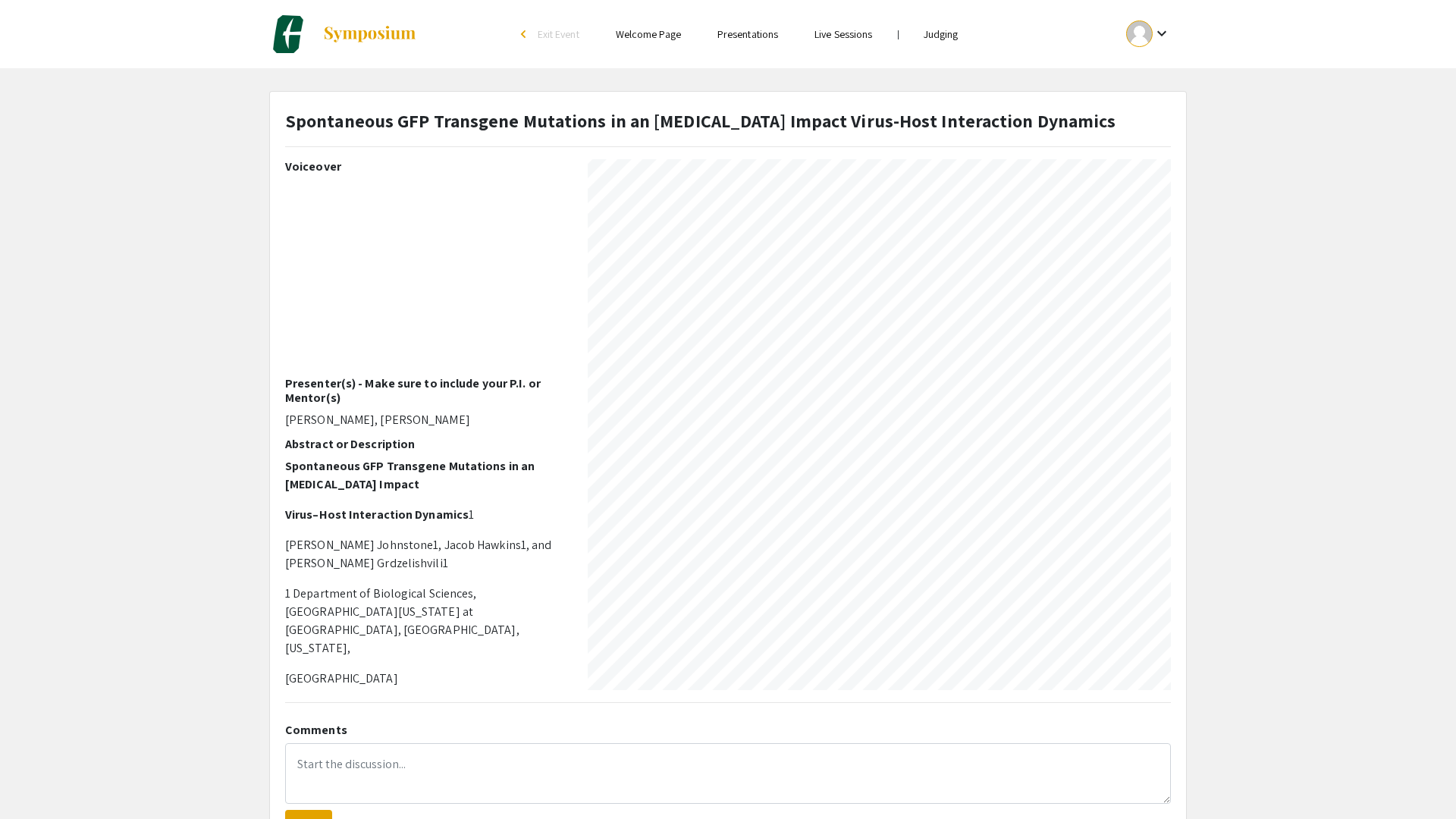
click at [112, 95] on div at bounding box center [728, 5] width 1450 height 1647
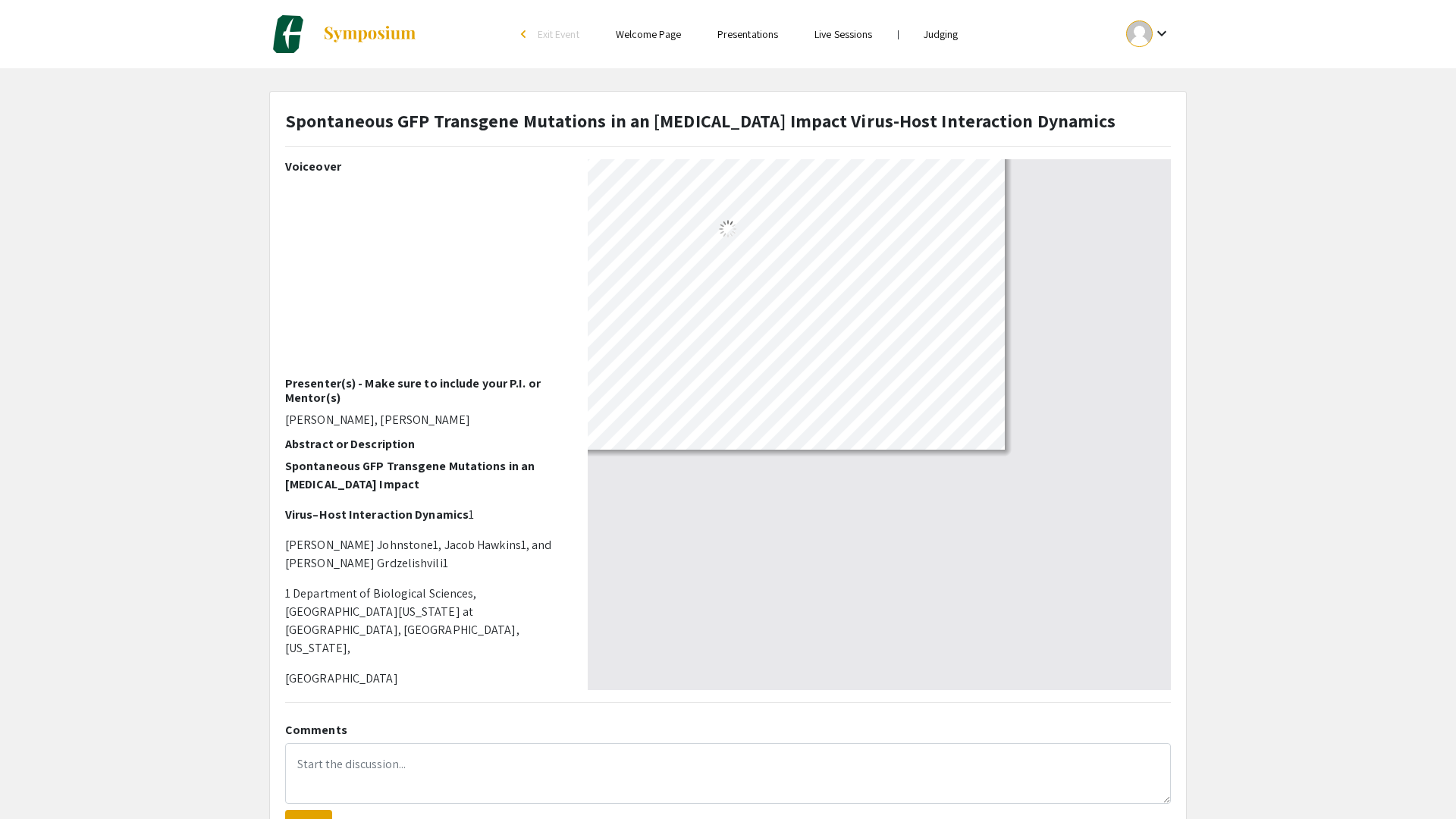
scroll to position [0, 0]
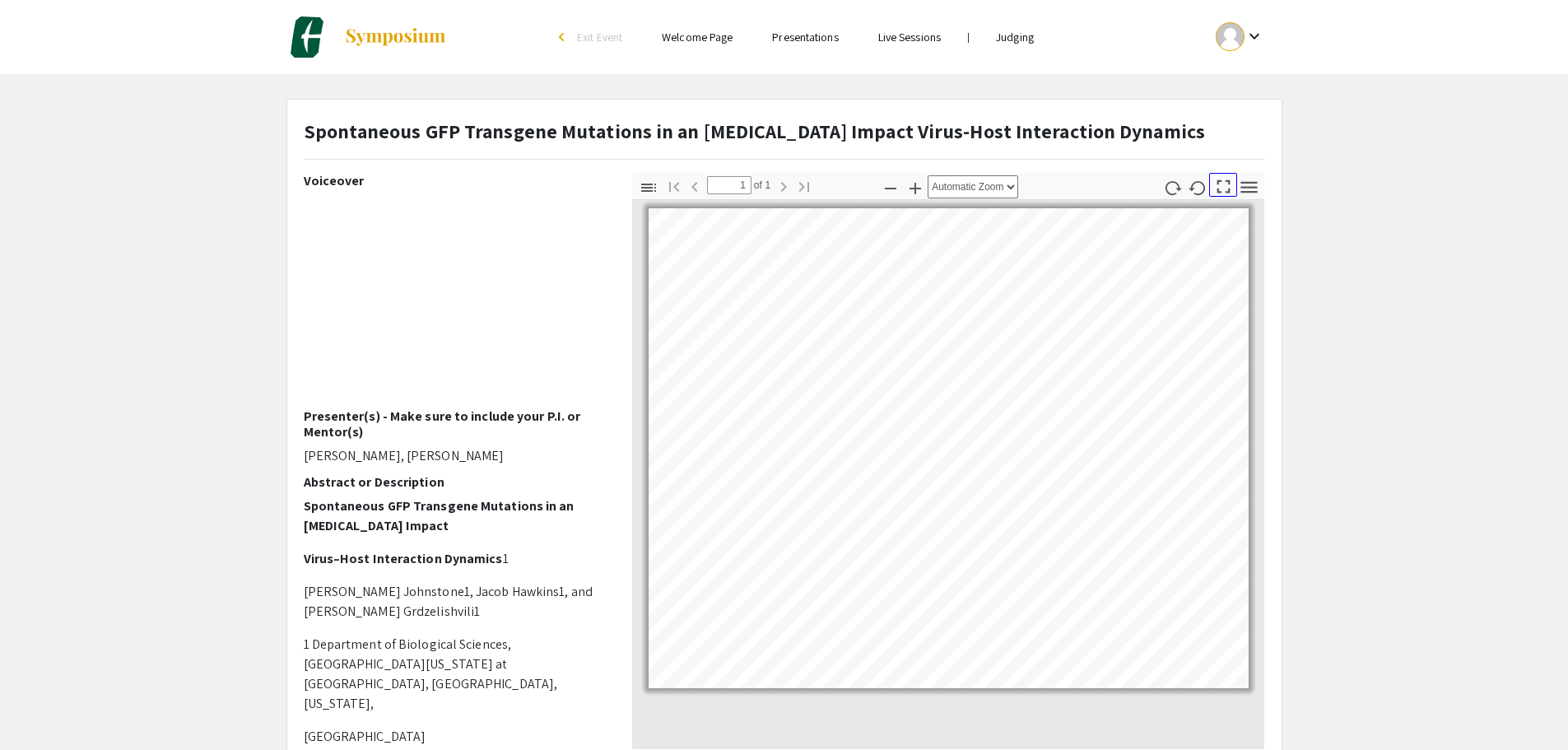
click at [1225, 187] on icon "button" at bounding box center [1224, 187] width 22 height 22
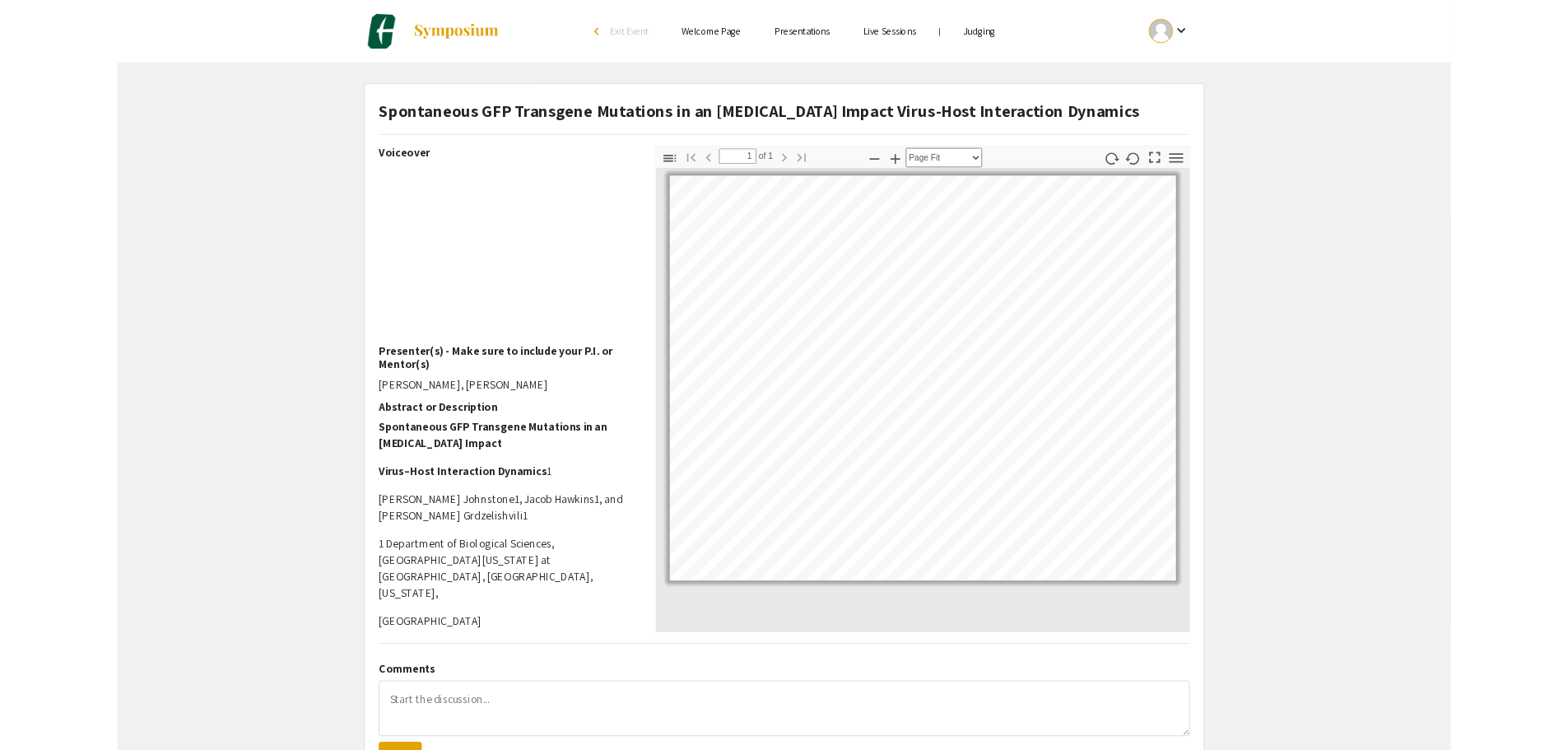
scroll to position [888, 0]
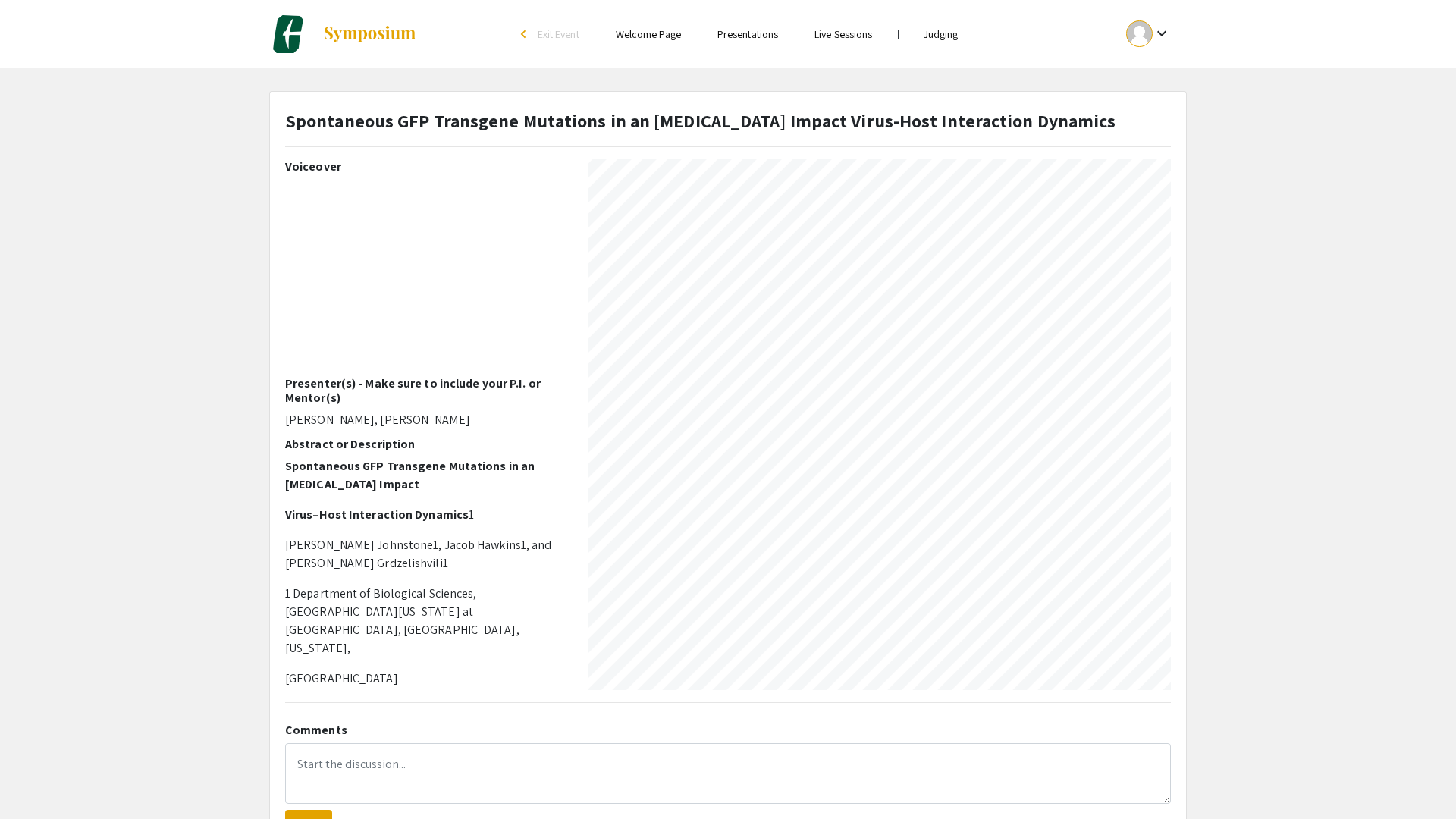
drag, startPoint x: 159, startPoint y: 241, endPoint x: 74, endPoint y: 169, distance: 111.4
click at [159, 241] on div at bounding box center [728, 5] width 1450 height 1647
select select "auto"
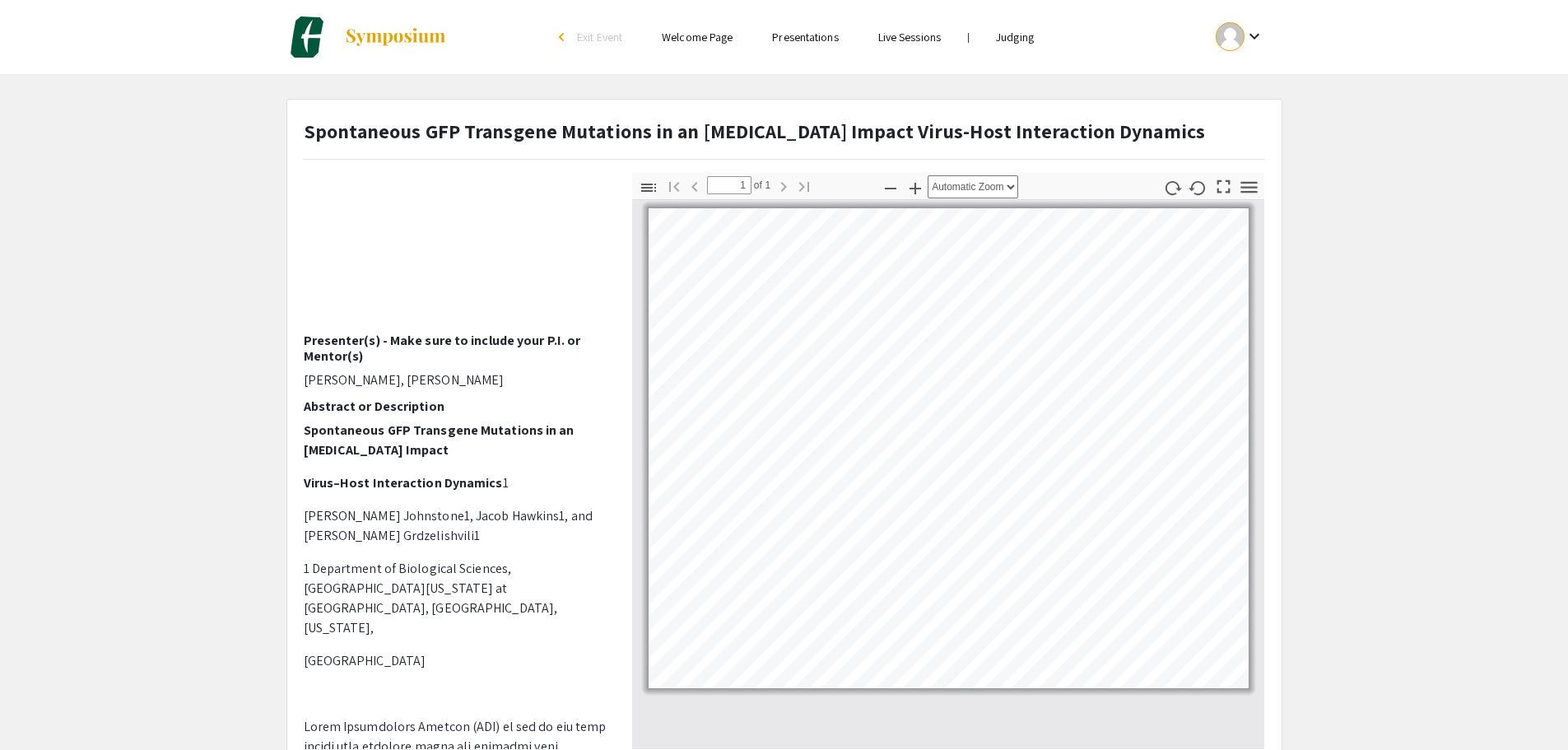
scroll to position [0, 0]
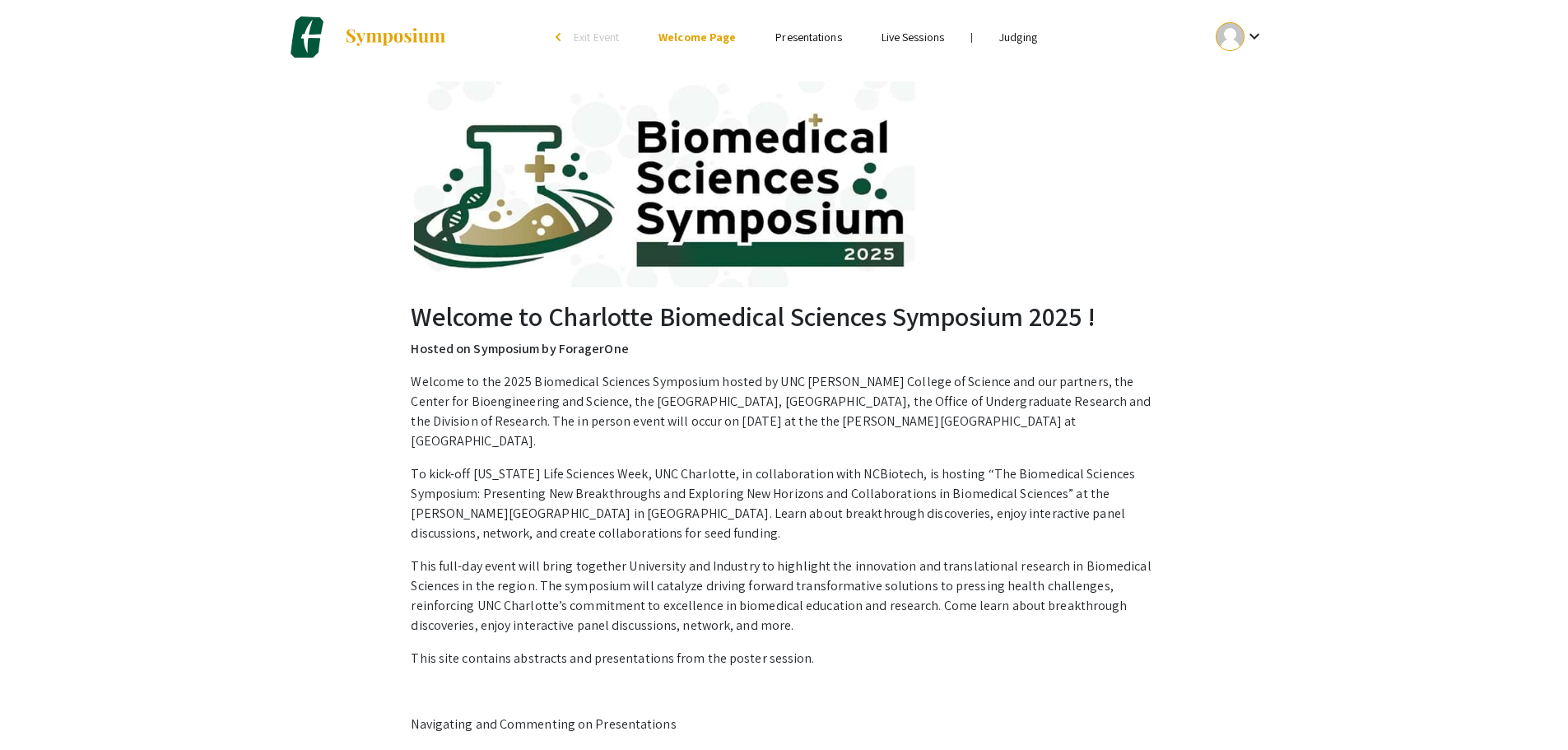
click at [1013, 41] on link "Judging" at bounding box center [1018, 37] width 38 height 15
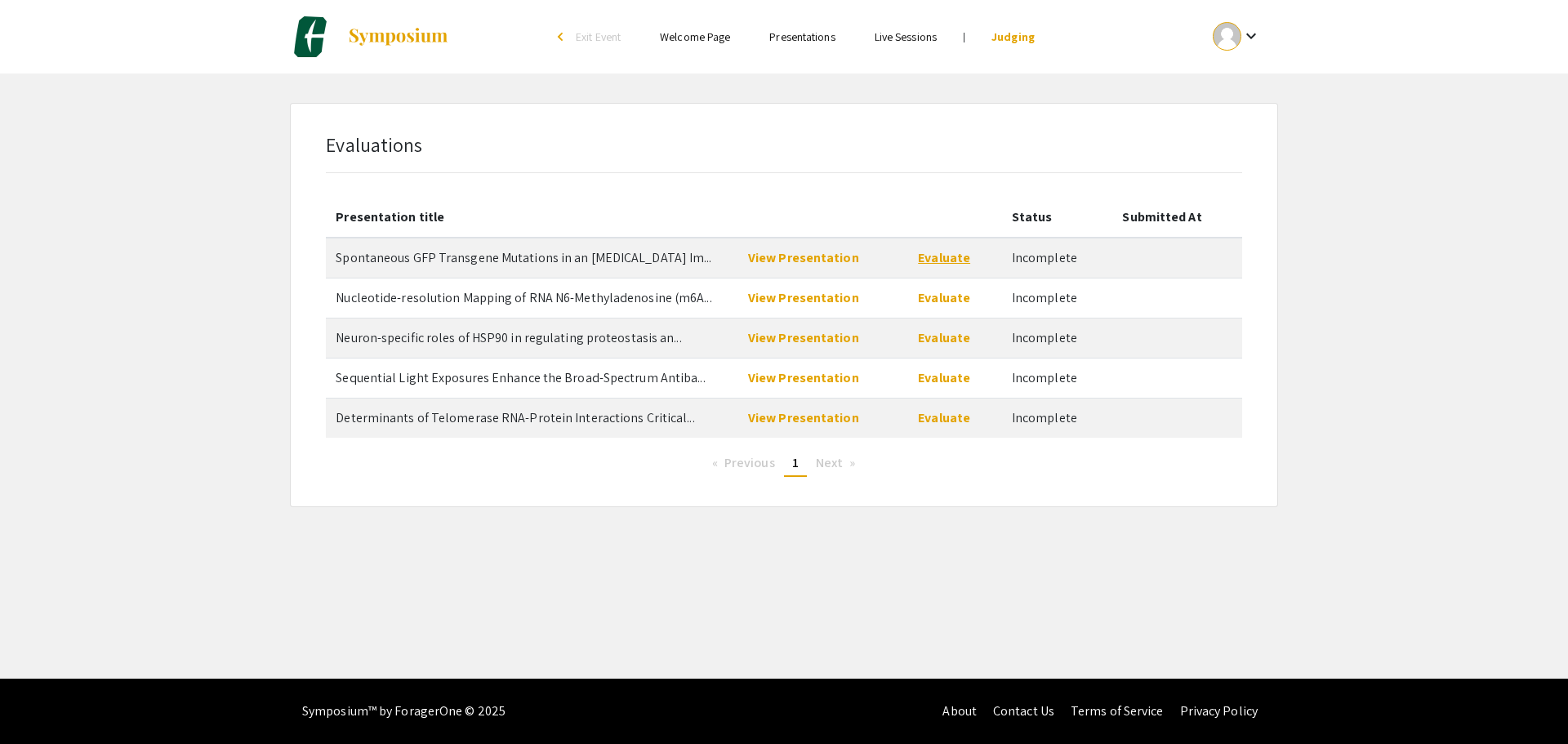
click at [933, 258] on link "Evaluate" at bounding box center [943, 257] width 52 height 17
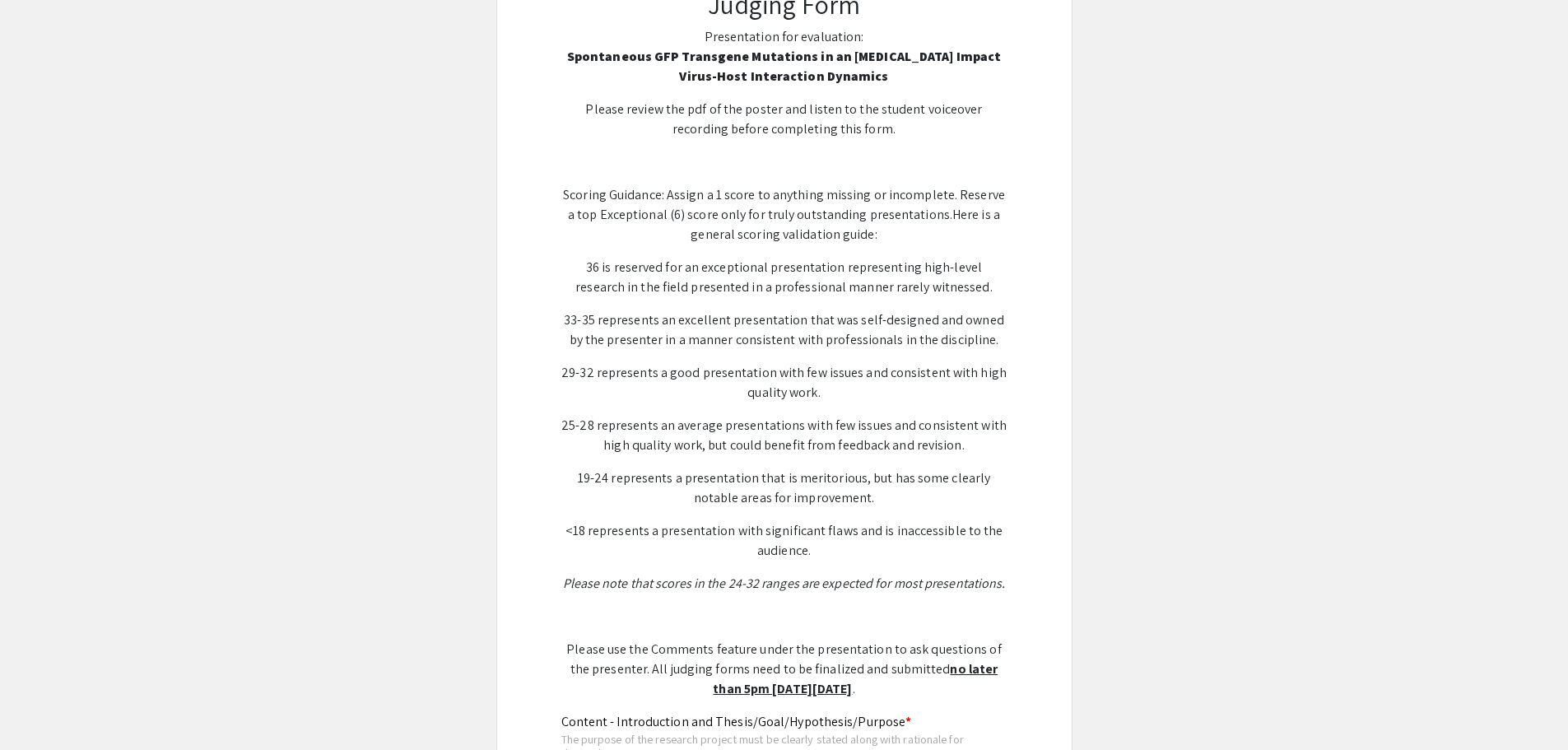
scroll to position [329, 0]
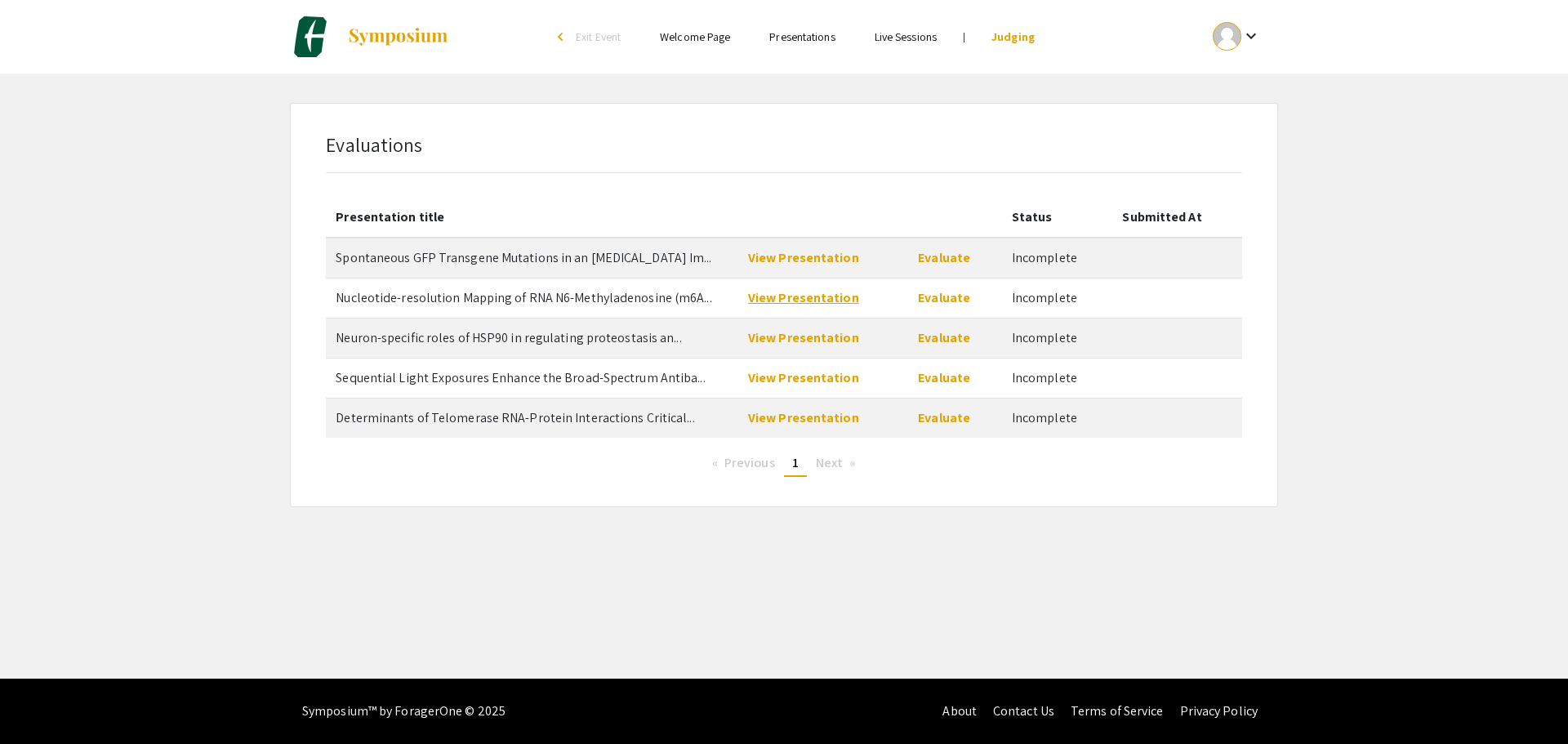
click at [811, 298] on link "View Presentation" at bounding box center [803, 297] width 111 height 17
click at [830, 342] on link "View Presentation" at bounding box center [803, 338] width 111 height 17
click at [934, 336] on link "Evaluate" at bounding box center [943, 338] width 52 height 17
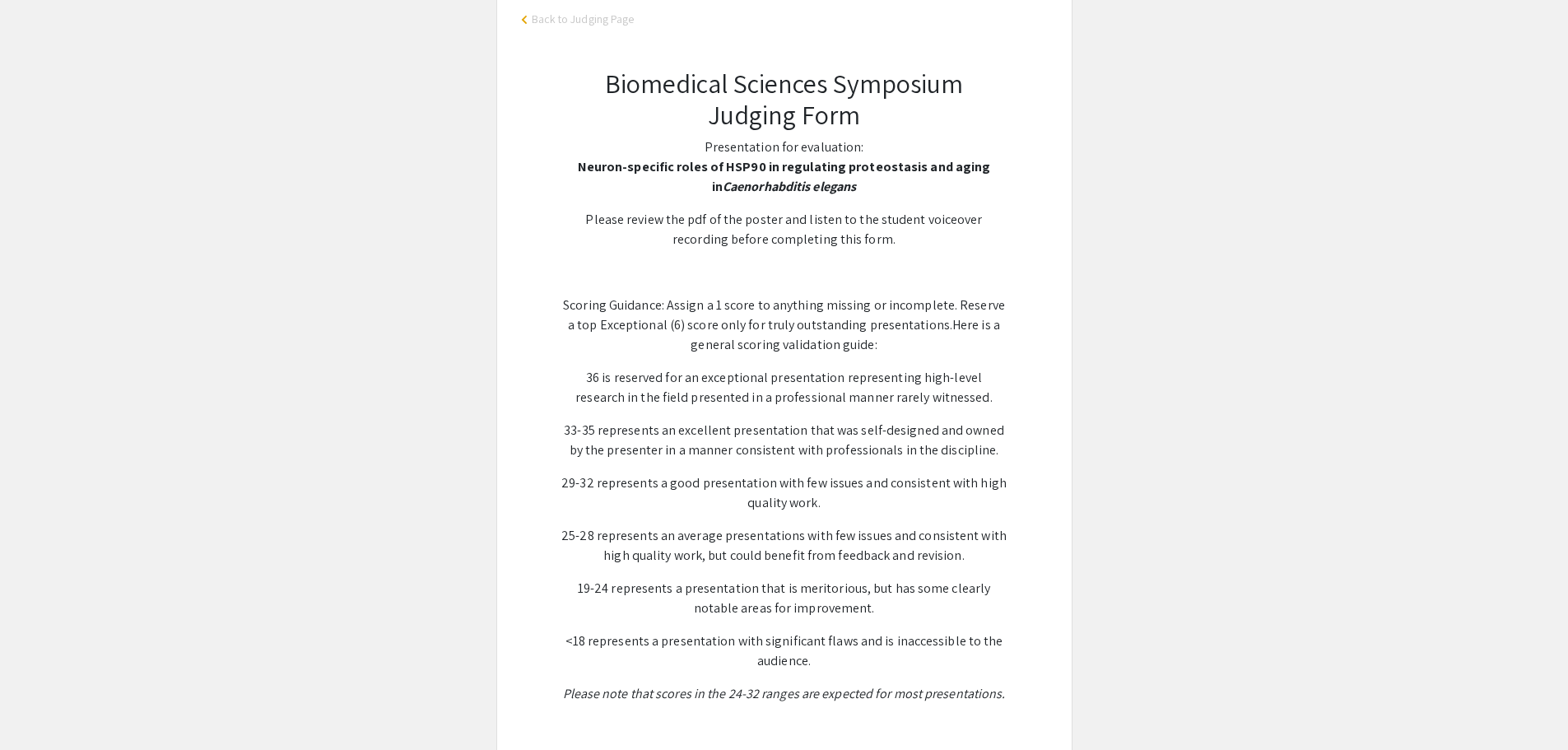
scroll to position [247, 0]
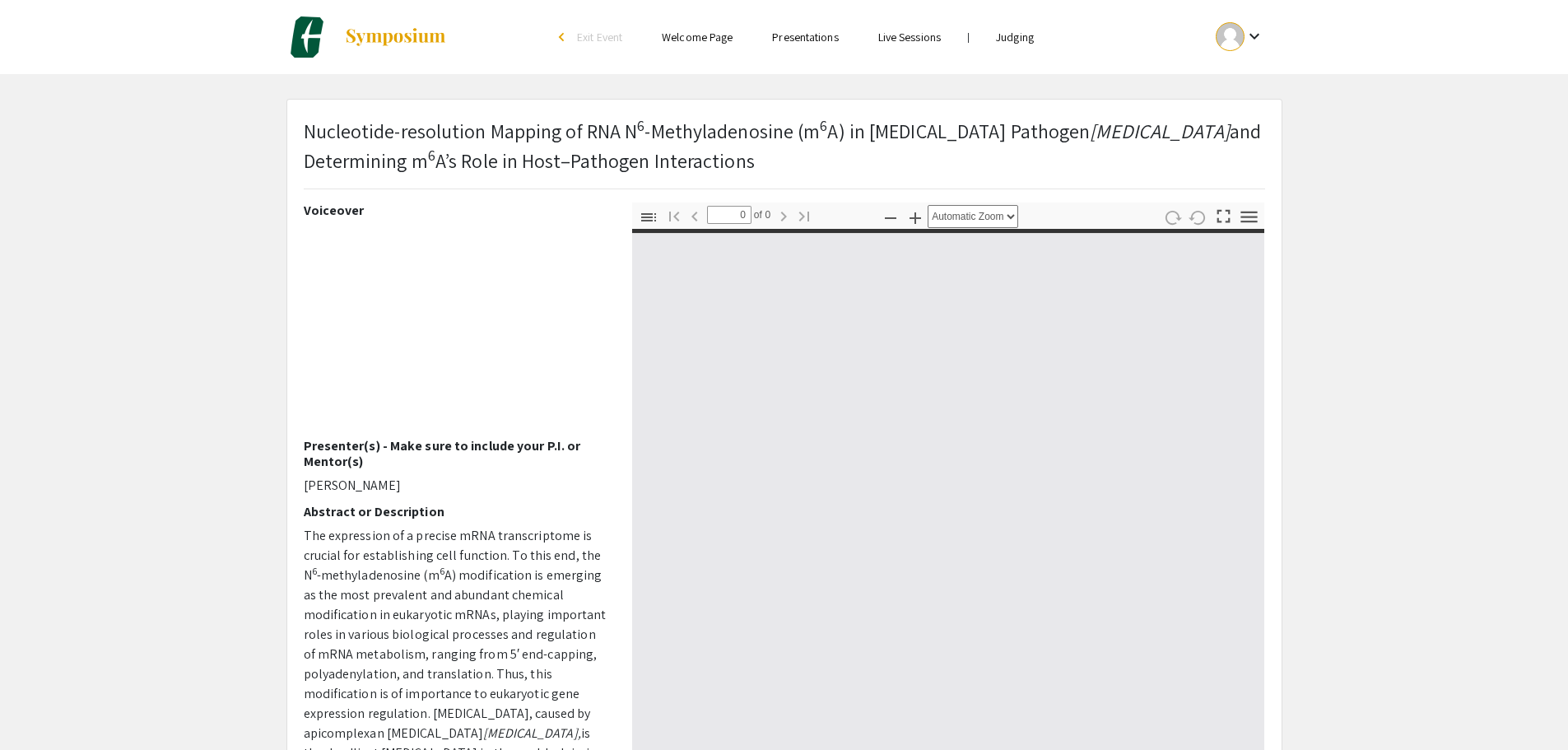
select select "custom"
type input "1"
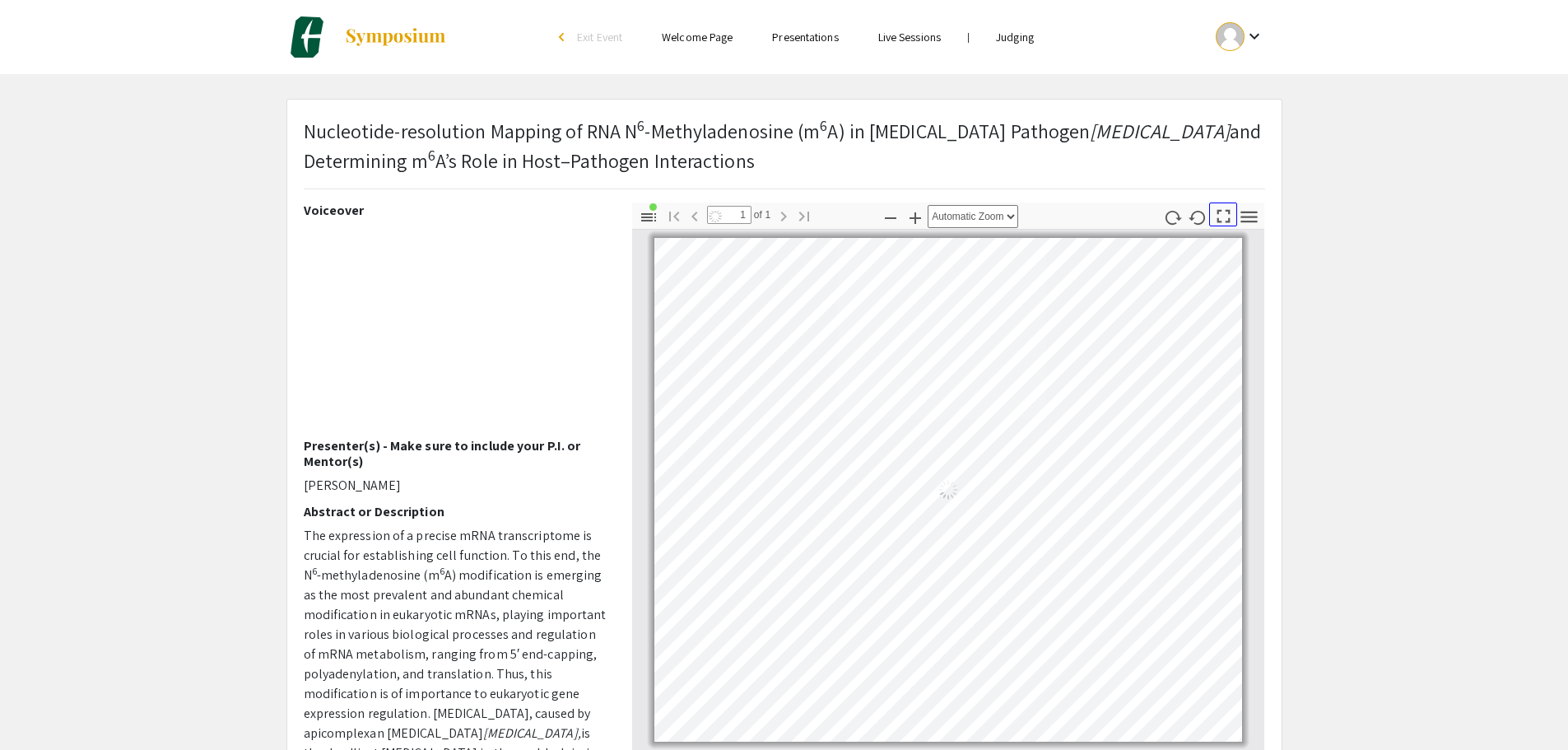
click at [1224, 214] on icon "button" at bounding box center [1224, 216] width 22 height 22
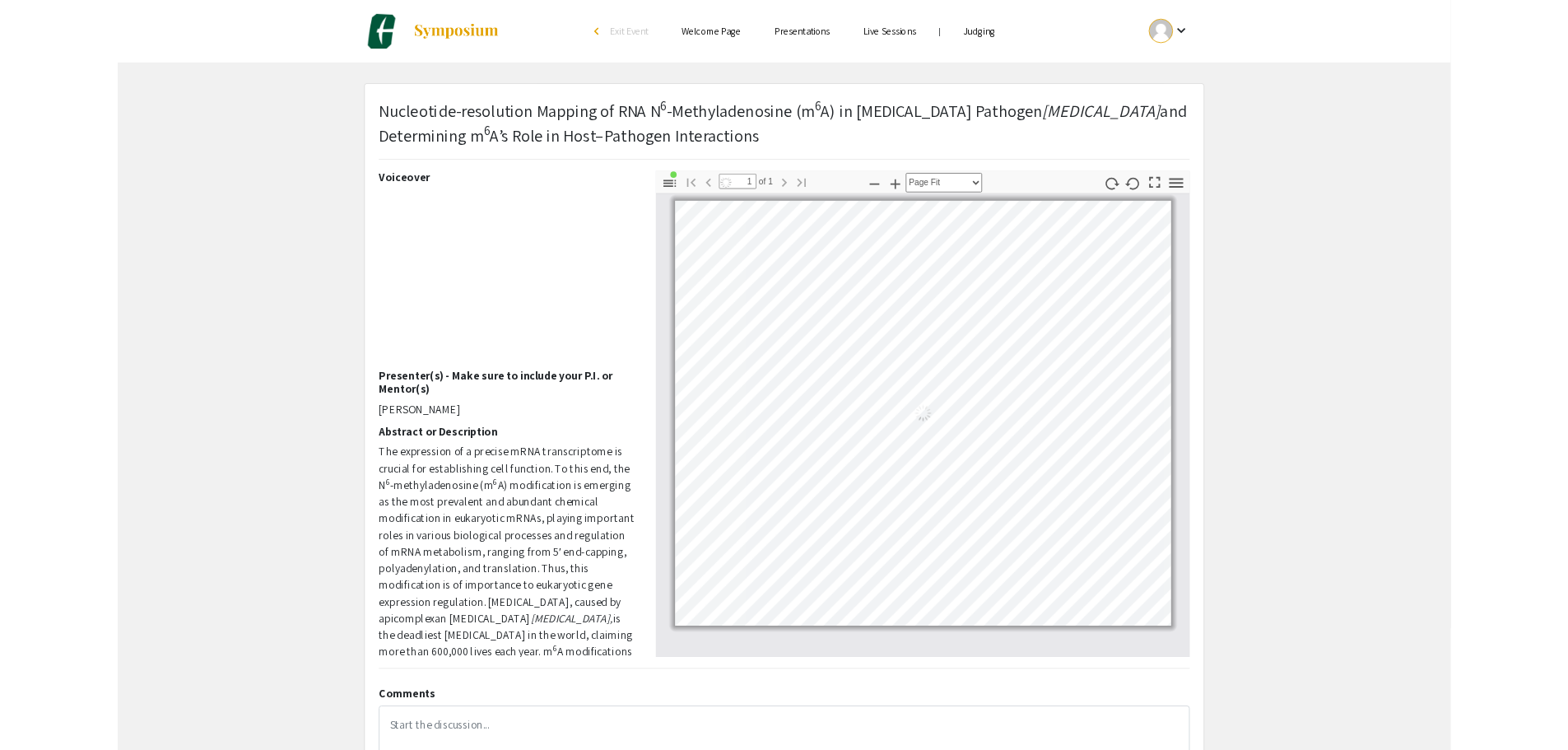
scroll to position [888, 0]
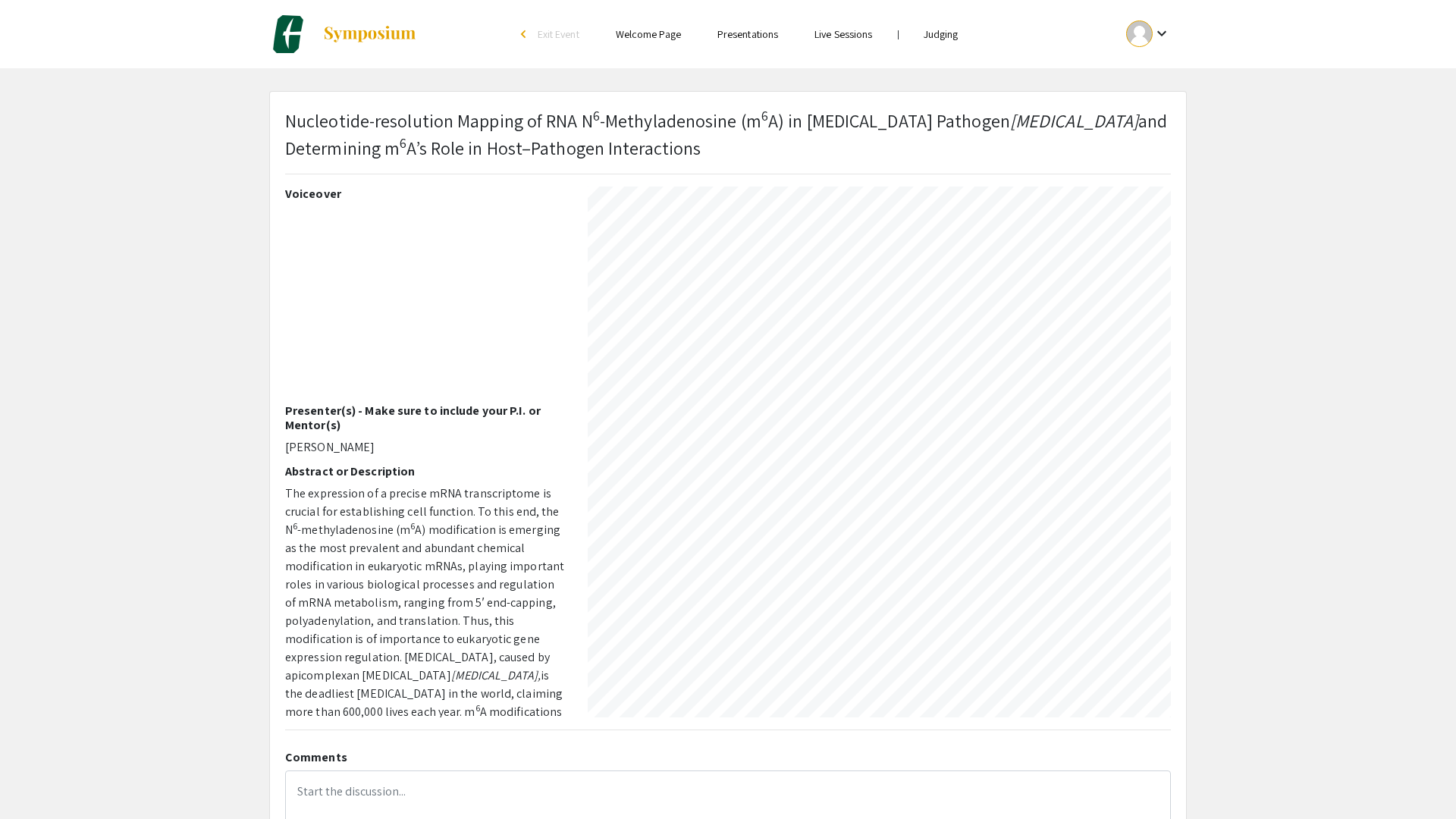
click at [61, 26] on div at bounding box center [728, 5] width 1450 height 1647
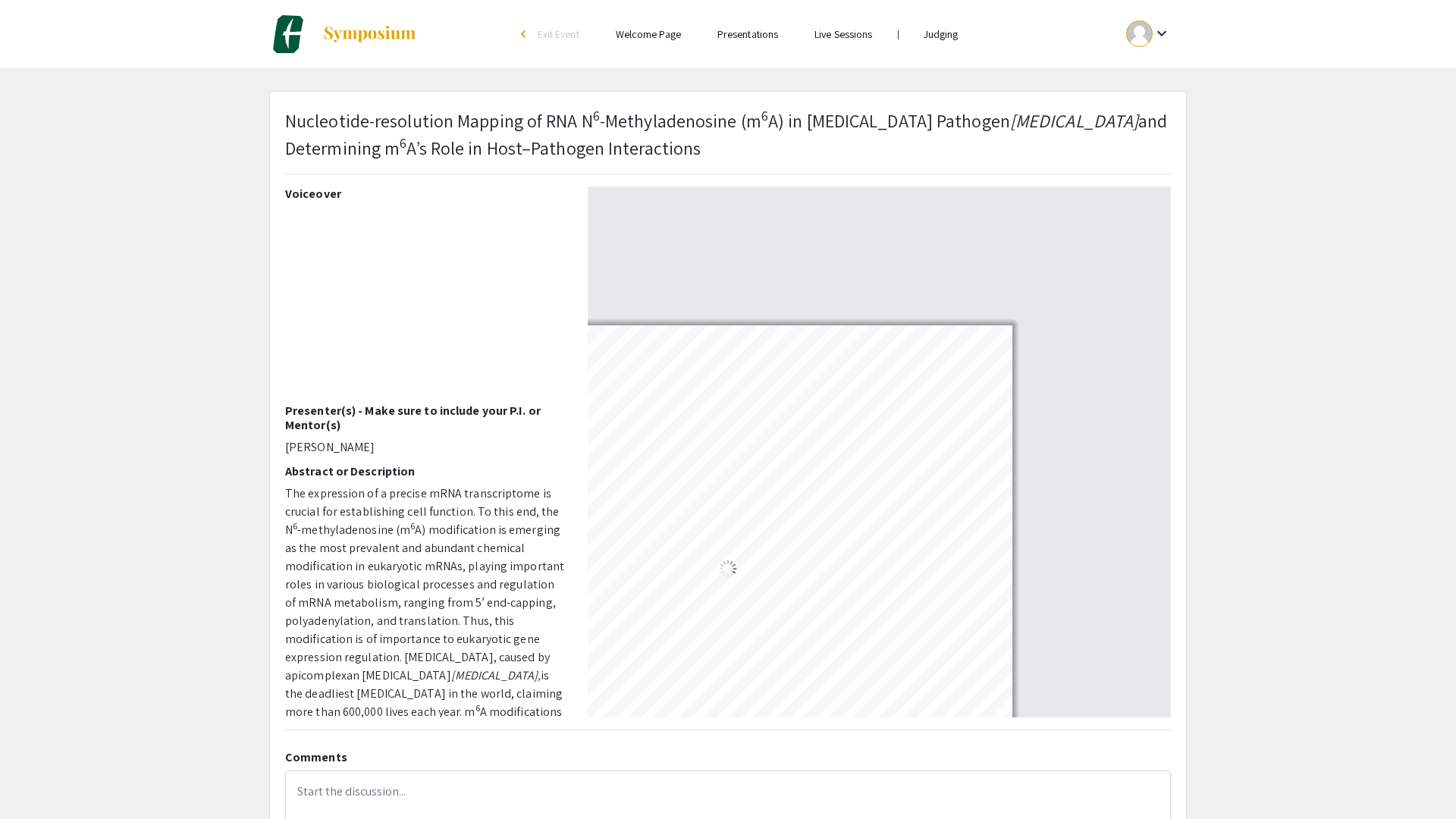
select select "auto"
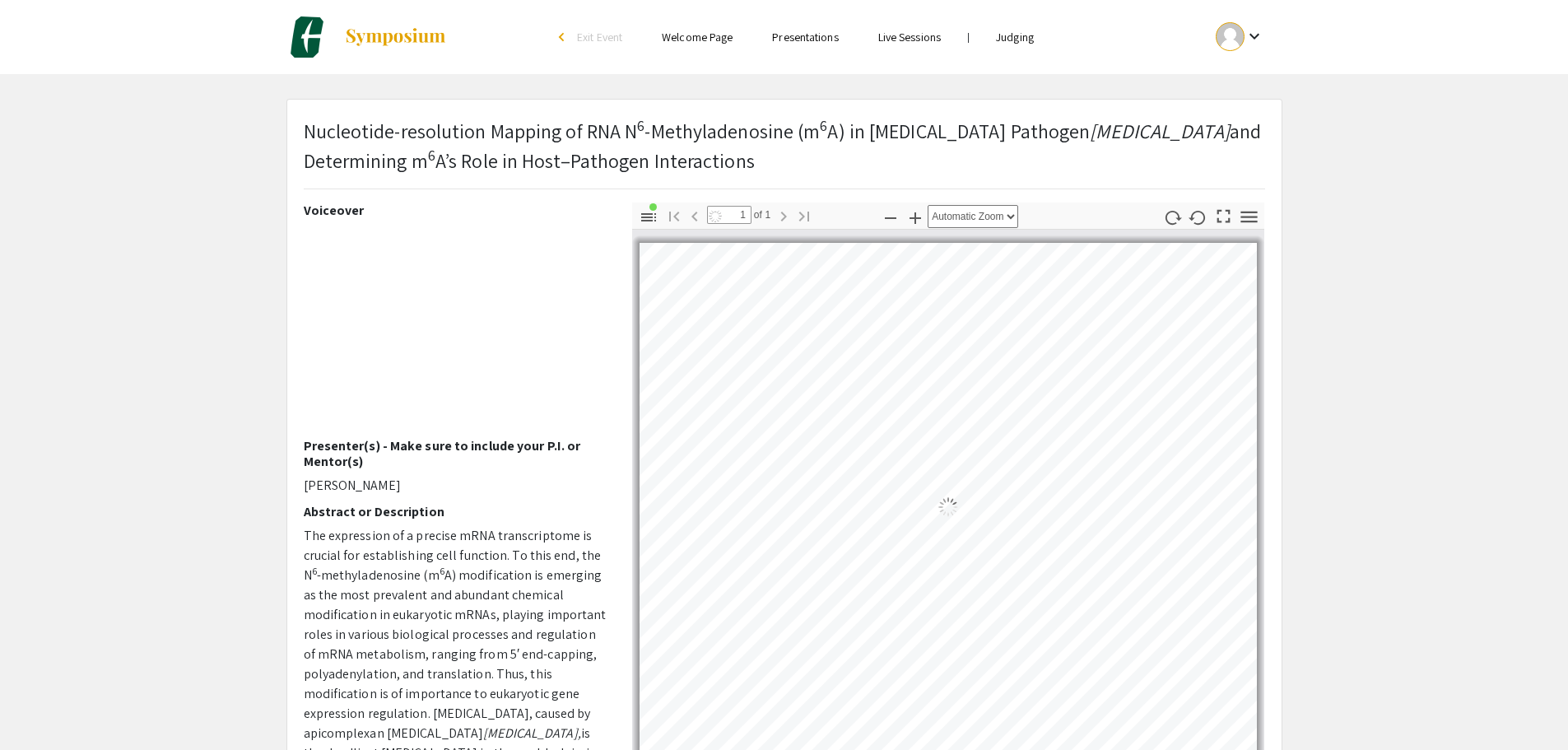
scroll to position [0, 0]
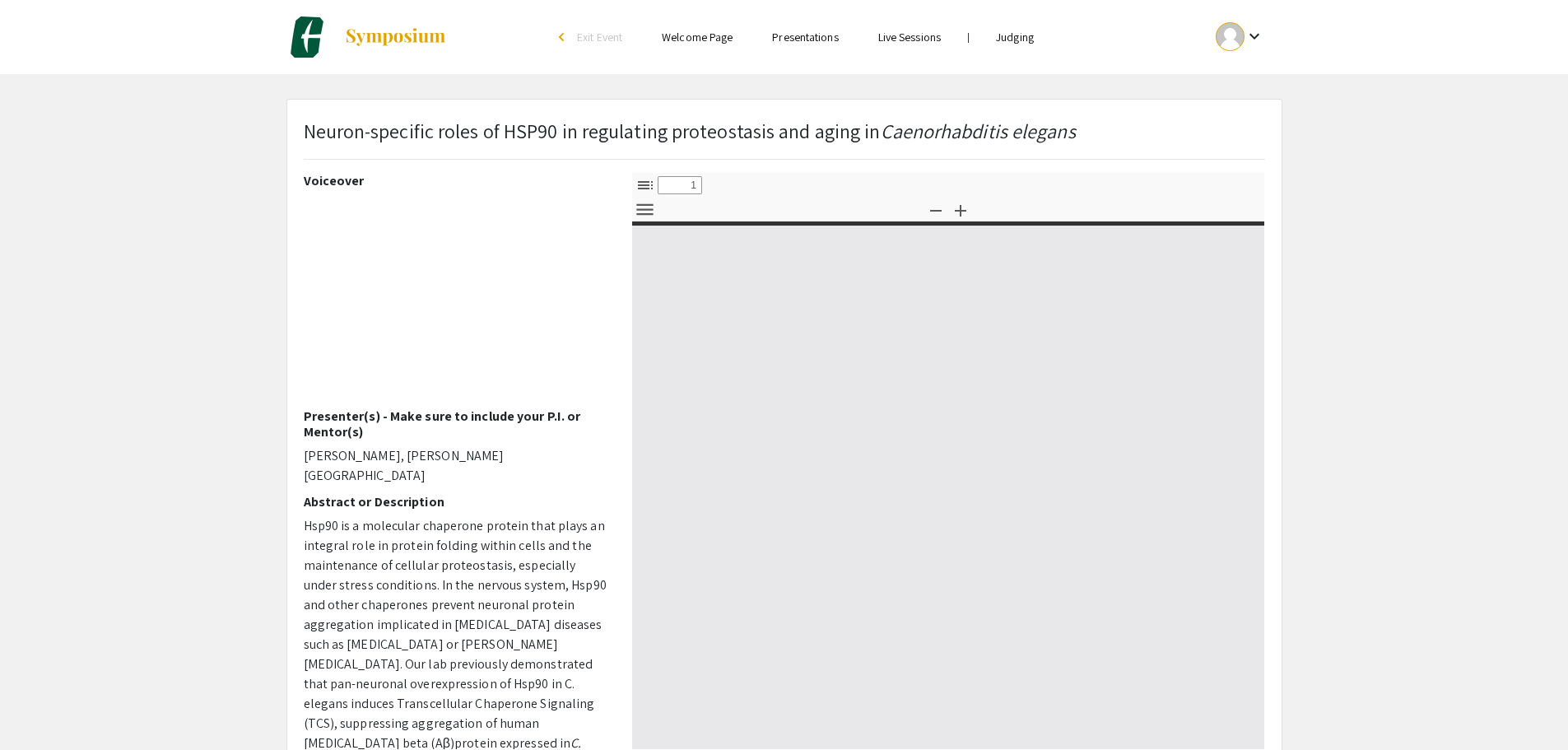
select select "custom"
type input "0"
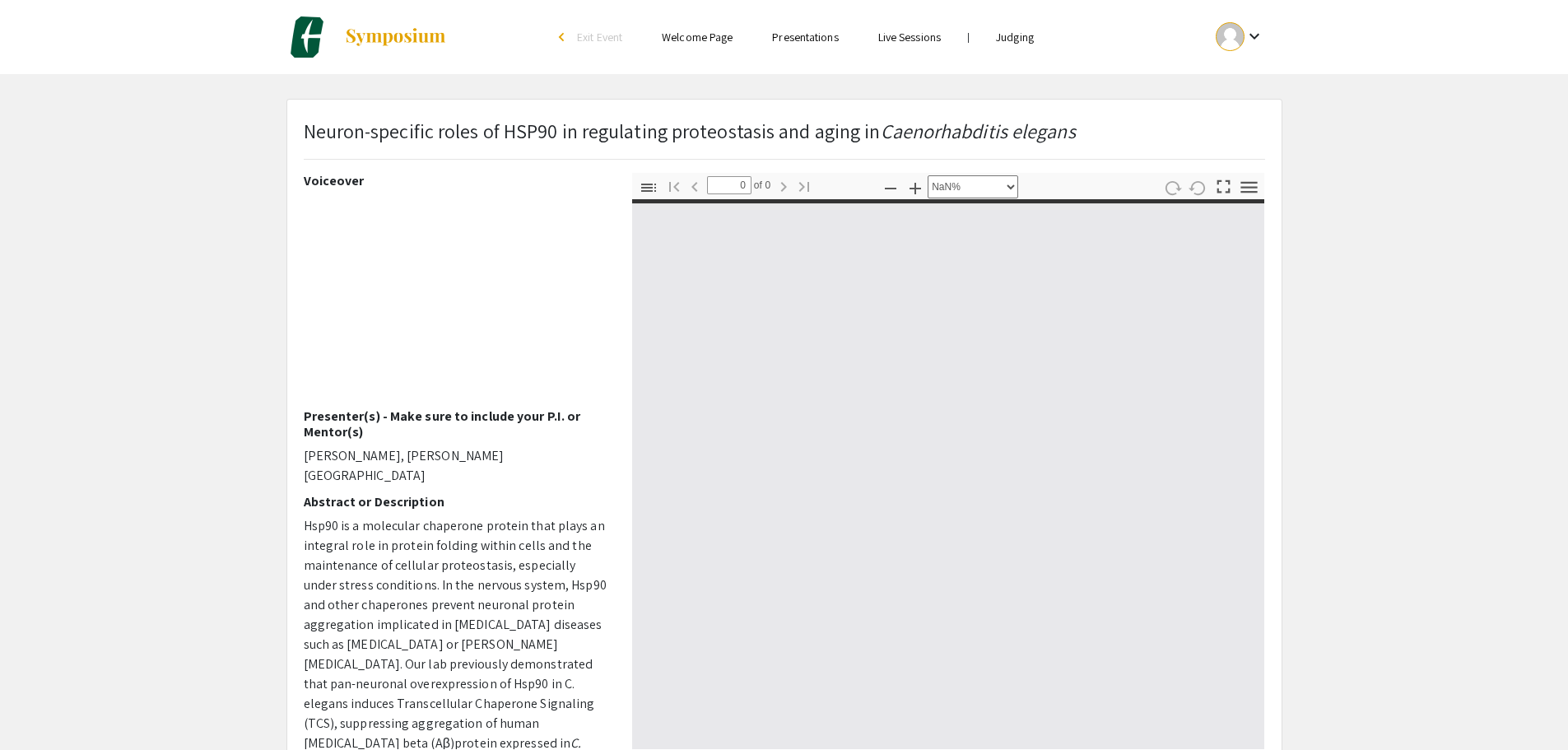
select select "auto"
type input "1"
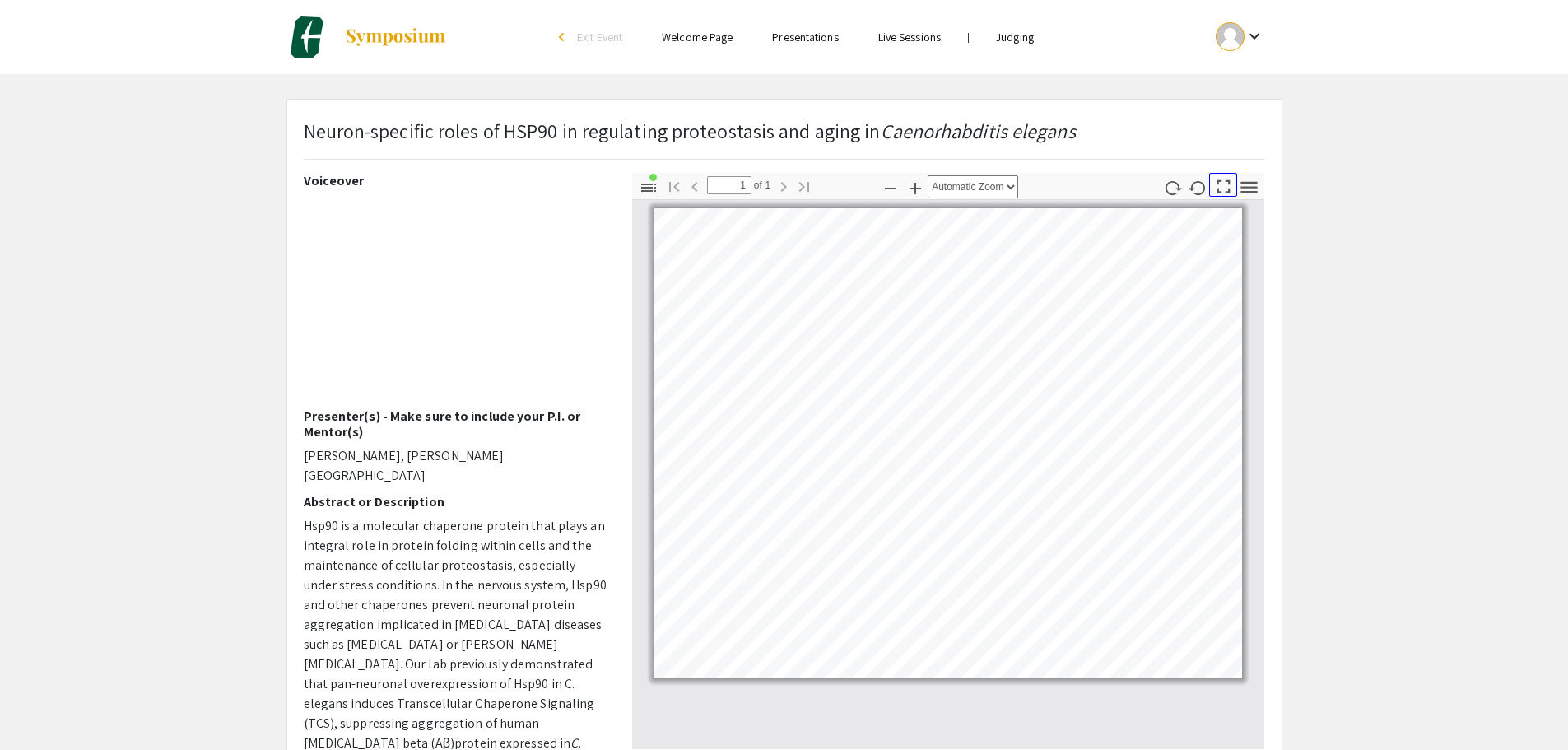
click at [1226, 186] on icon "button" at bounding box center [1224, 187] width 22 height 22
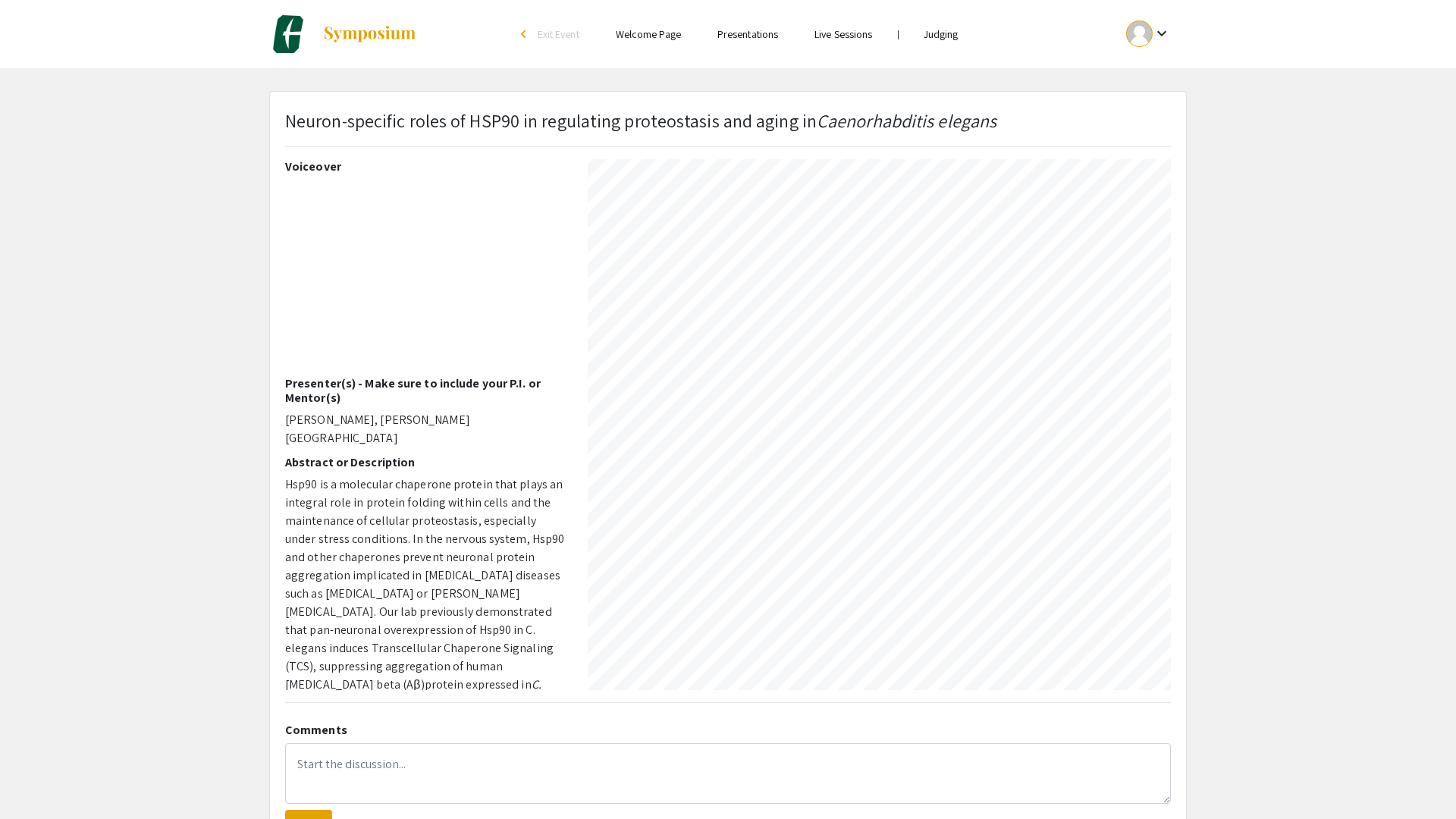
click at [1358, 335] on div at bounding box center [728, 5] width 1450 height 1647
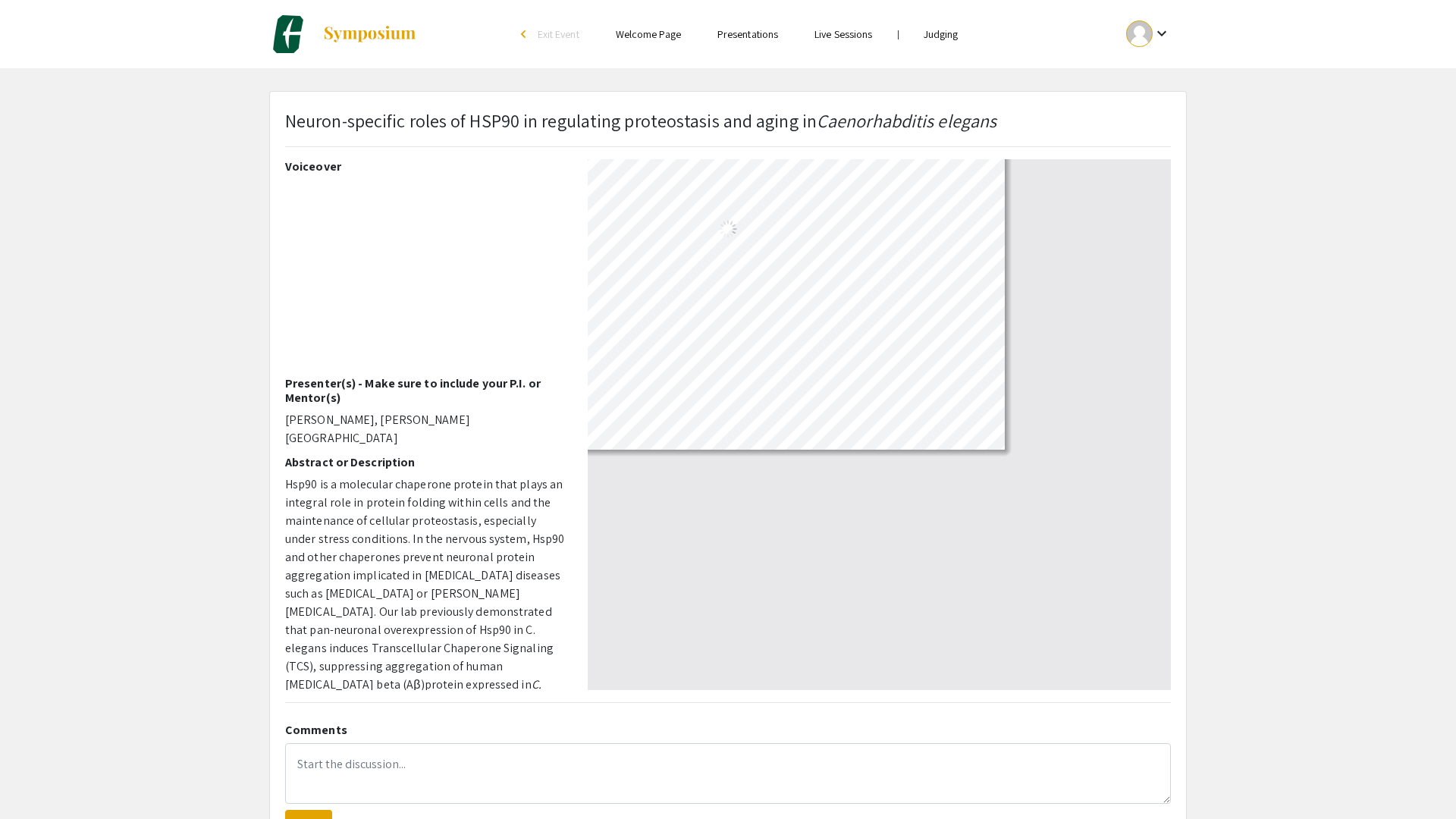
select select "auto"
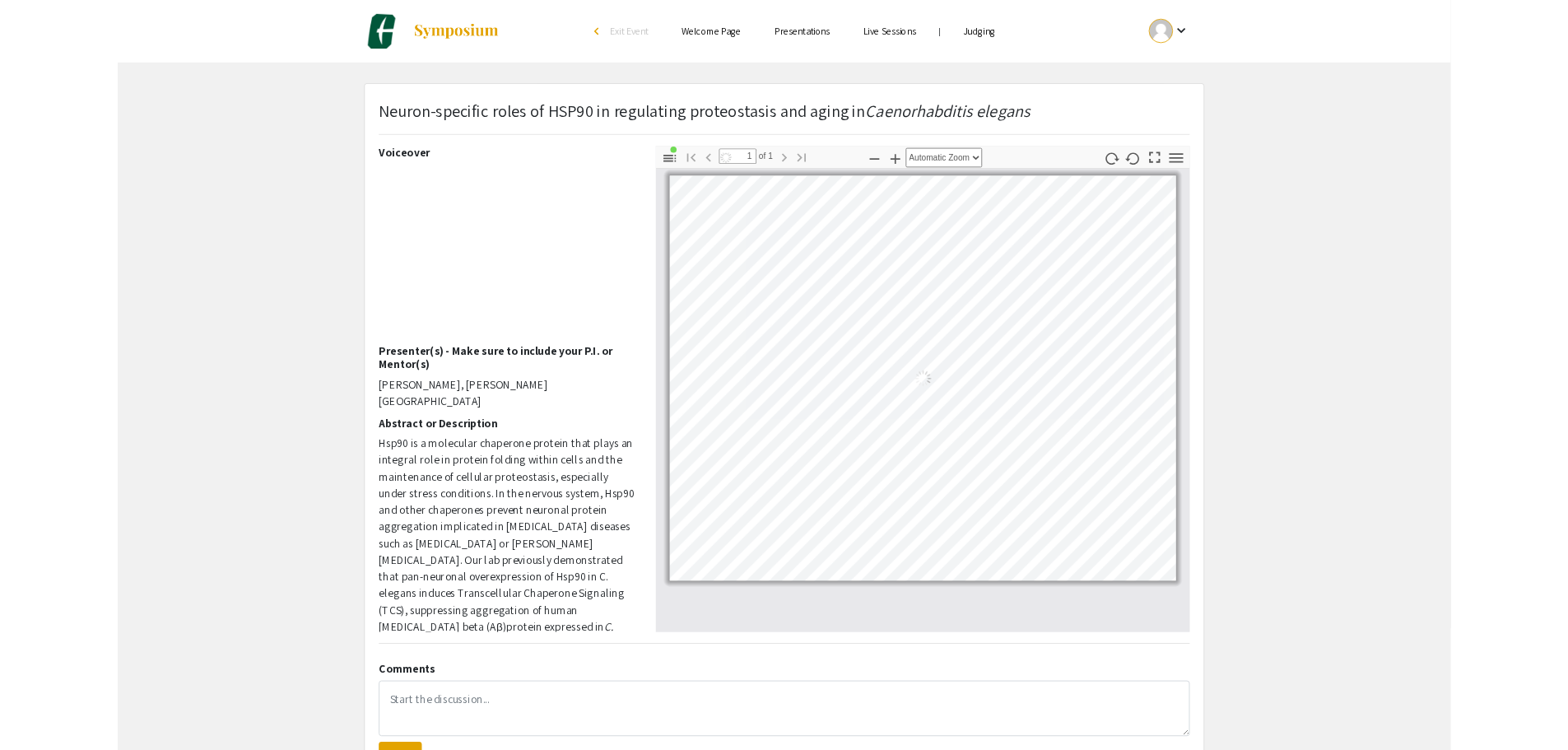
scroll to position [0, 0]
